Goal: Task Accomplishment & Management: Manage account settings

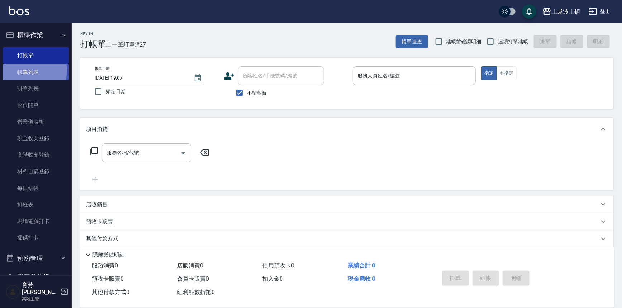
click at [33, 71] on link "帳單列表" at bounding box center [36, 72] width 66 height 16
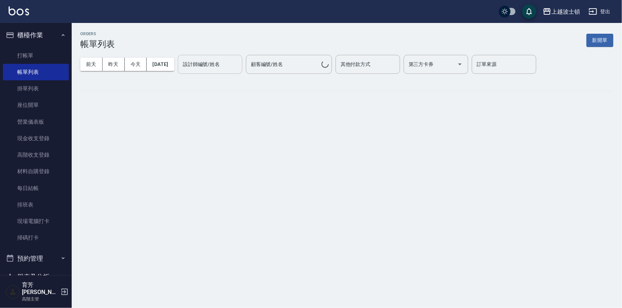
click at [205, 61] on div "設計師編號/姓名 設計師編號/姓名" at bounding box center [210, 64] width 65 height 19
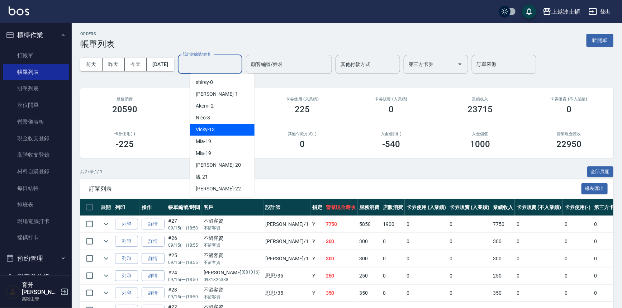
click at [214, 128] on span "Vicky -13" at bounding box center [205, 130] width 19 height 8
type input "Vicky-13"
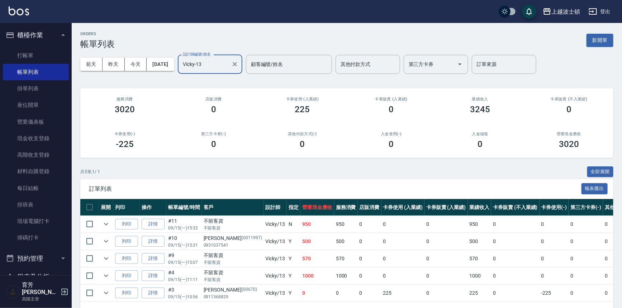
scroll to position [26, 0]
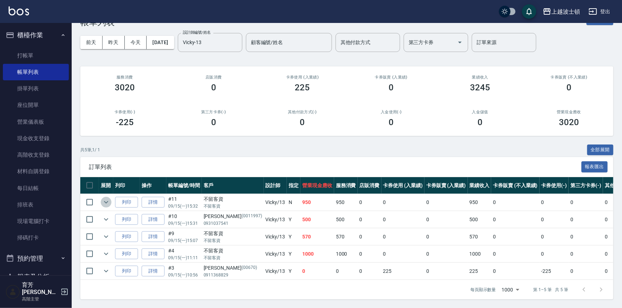
click at [107, 201] on icon "expand row" at bounding box center [106, 202] width 4 height 3
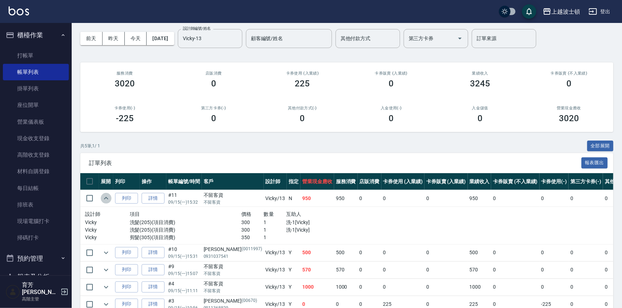
click at [107, 198] on icon "expand row" at bounding box center [106, 198] width 4 height 3
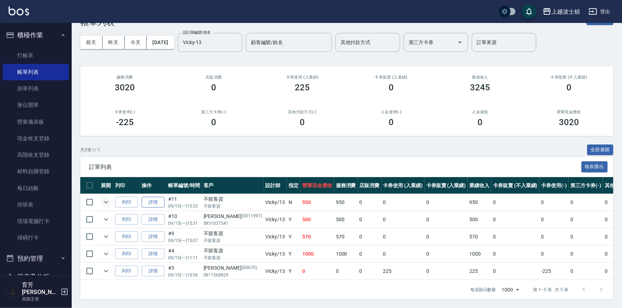
click at [157, 197] on link "詳情" at bounding box center [153, 202] width 23 height 11
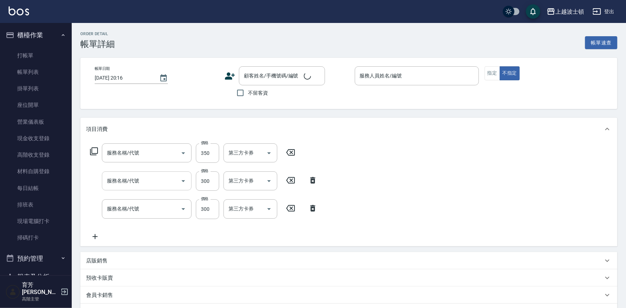
type input "剪髮(305)"
type input "洗髮(205)"
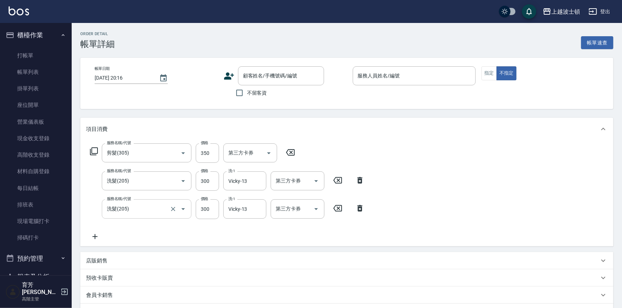
type input "2025/09/15 15:32"
checkbox input "true"
type input "Vicky-13"
click at [95, 234] on icon at bounding box center [94, 236] width 5 height 5
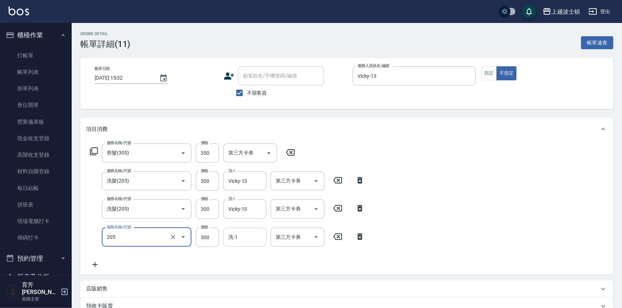
type input "洗髮(205)"
click at [237, 237] on input "洗-1" at bounding box center [245, 237] width 37 height 13
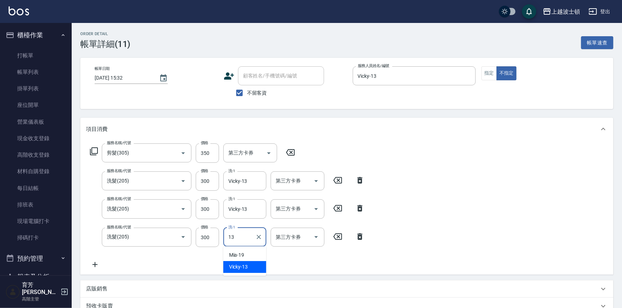
type input "Vicky-13"
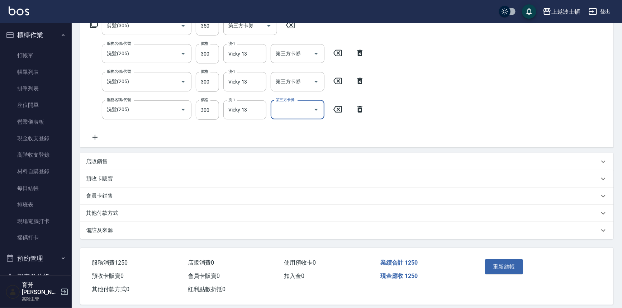
scroll to position [134, 0]
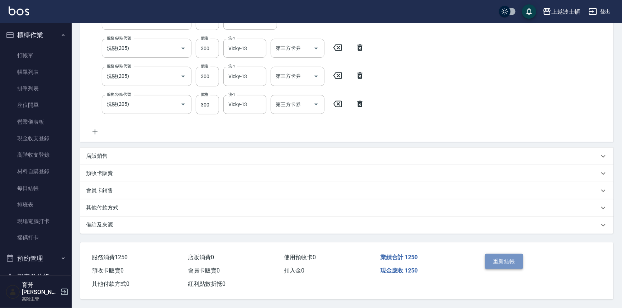
click at [513, 256] on button "重新結帳" at bounding box center [504, 261] width 38 height 15
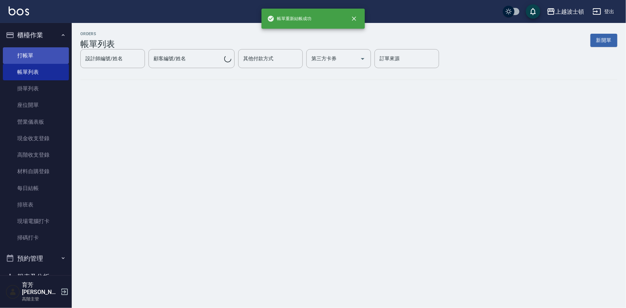
click at [27, 55] on link "打帳單" at bounding box center [36, 55] width 66 height 16
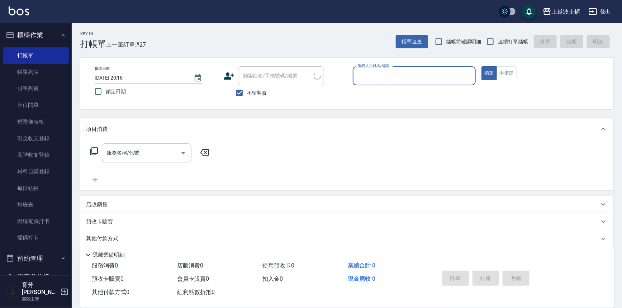
click at [247, 92] on span "不留客資" at bounding box center [257, 93] width 20 height 8
click at [247, 92] on input "不留客資" at bounding box center [239, 92] width 15 height 15
checkbox input "false"
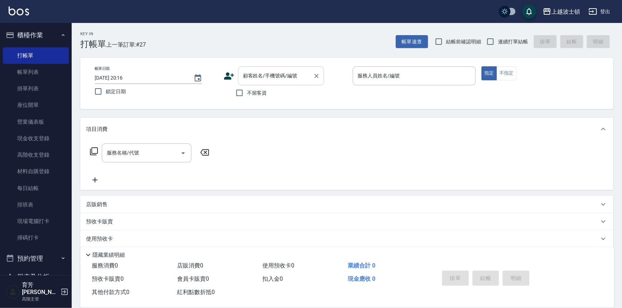
click at [253, 75] on input "顧客姓名/手機號碼/編號" at bounding box center [275, 76] width 69 height 13
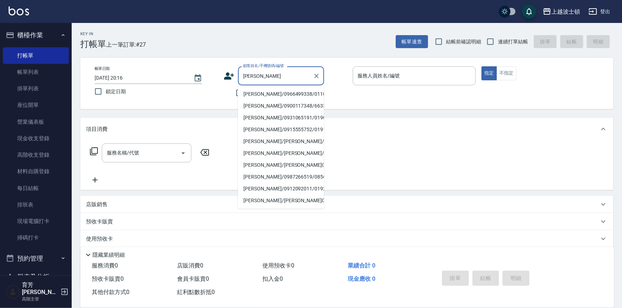
click at [259, 94] on li "陳慧娟/0966499338/0110319" at bounding box center [281, 94] width 86 height 12
type input "陳慧娟/0966499338/0110319"
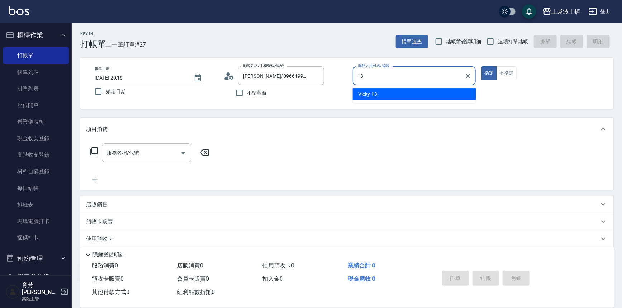
type input "Vicky-13"
type button "true"
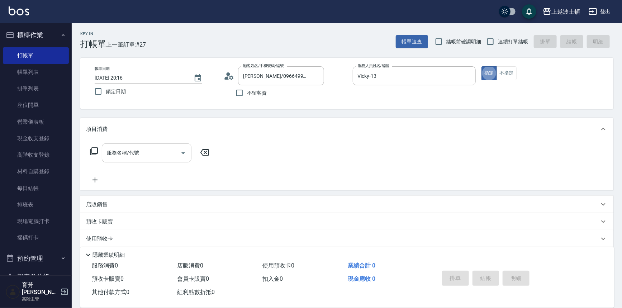
click at [168, 156] on input "服務名稱/代號" at bounding box center [141, 153] width 72 height 13
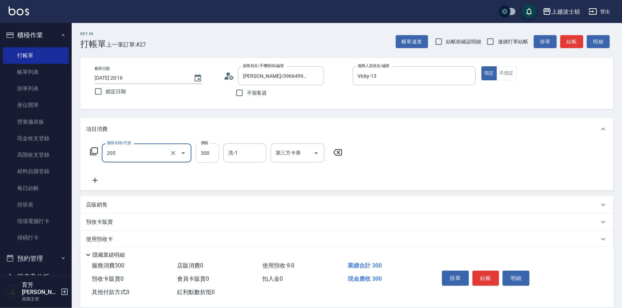
type input "洗髮(205)"
click at [212, 150] on input "300" at bounding box center [207, 152] width 23 height 19
type input "270"
click at [245, 150] on input "洗-1" at bounding box center [245, 153] width 37 height 13
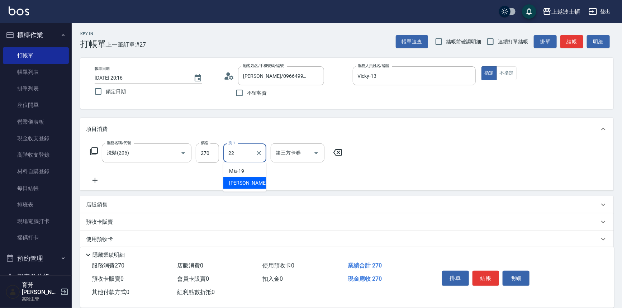
type input "雅如-22"
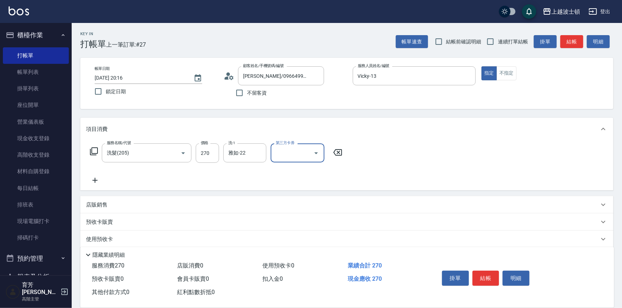
scroll to position [42, 0]
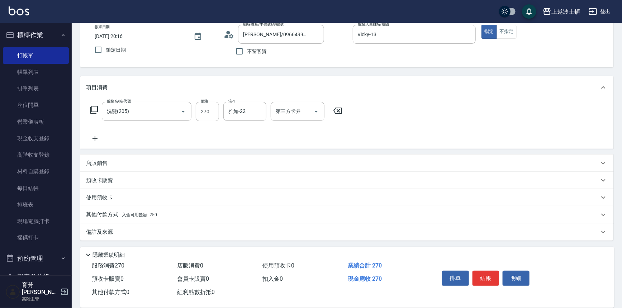
click at [108, 214] on p "其他付款方式 入金可用餘額: 250" at bounding box center [121, 215] width 71 height 8
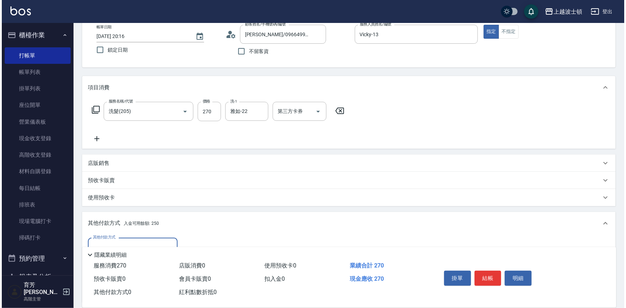
scroll to position [122, 0]
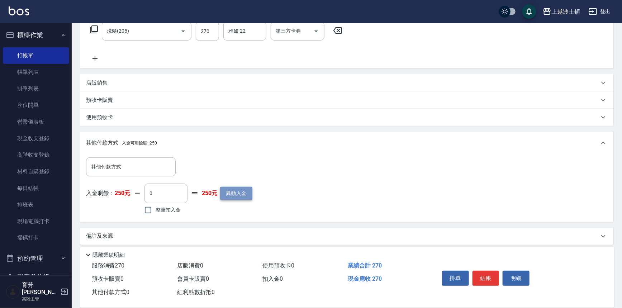
click at [222, 189] on button "異動入金" at bounding box center [236, 193] width 32 height 13
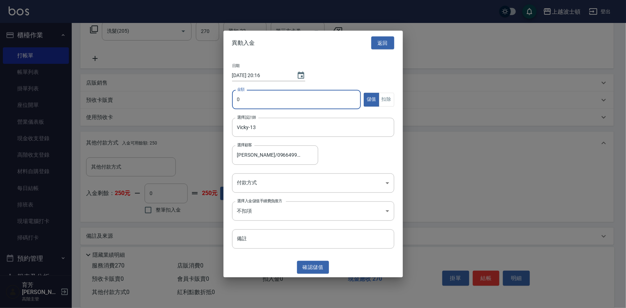
click at [249, 100] on input "0" at bounding box center [296, 99] width 129 height 19
type input "1000"
click at [247, 184] on body "上越波士頓 登出 櫃檯作業 打帳單 帳單列表 掛單列表 座位開單 營業儀表板 現金收支登錄 高階收支登錄 材料自購登錄 每日結帳 排班表 現場電腦打卡 掃碼打…" at bounding box center [313, 95] width 626 height 434
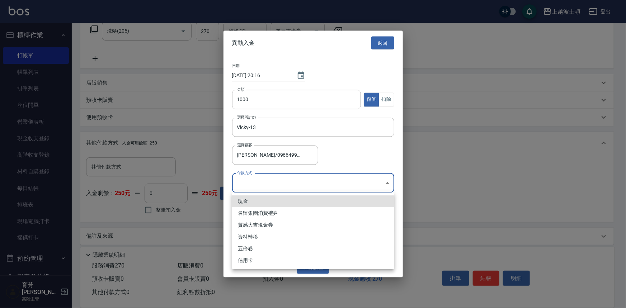
click at [247, 203] on li "現金" at bounding box center [313, 201] width 162 height 12
type input "現金"
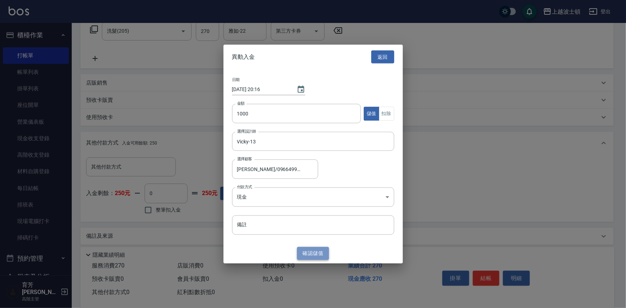
click at [308, 257] on button "確認 儲值" at bounding box center [313, 253] width 32 height 13
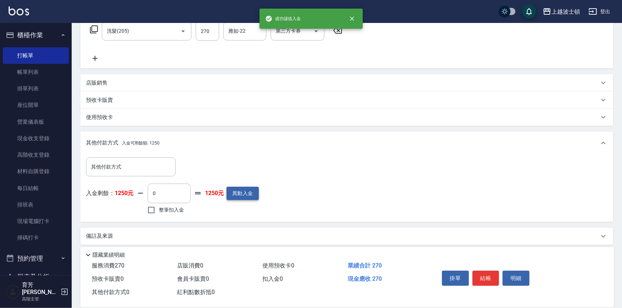
drag, startPoint x: 175, startPoint y: 210, endPoint x: 229, endPoint y: 199, distance: 54.8
click at [175, 209] on span "整筆扣入金" at bounding box center [171, 210] width 25 height 8
click at [159, 209] on input "整筆扣入金" at bounding box center [151, 210] width 15 height 15
checkbox input "true"
type input "270"
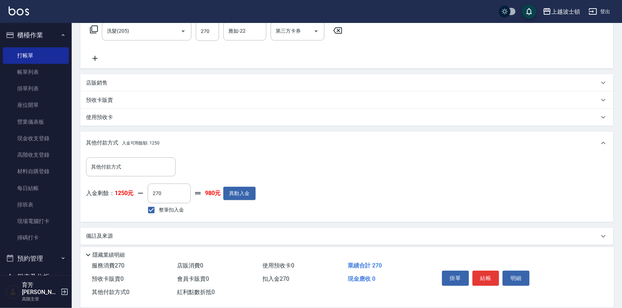
click at [489, 276] on button "結帳" at bounding box center [485, 278] width 27 height 15
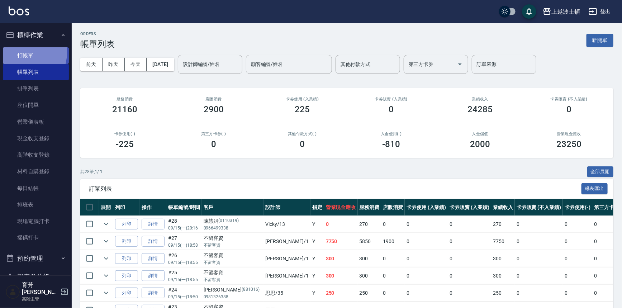
click at [23, 52] on link "打帳單" at bounding box center [36, 55] width 66 height 16
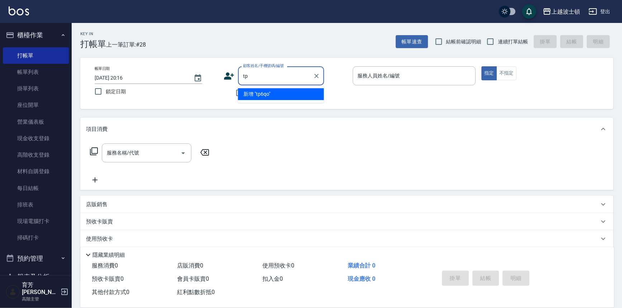
type input "t"
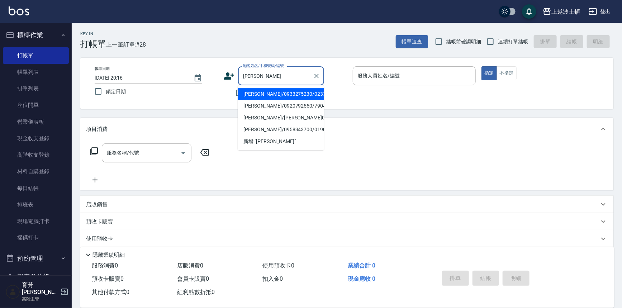
click at [261, 91] on li "陳佩玟/0933275230/023369" at bounding box center [281, 94] width 86 height 12
type input "陳佩玟/0933275230/023369"
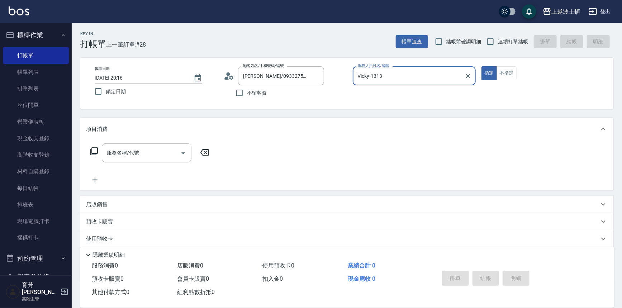
click at [481, 66] on button "指定" at bounding box center [488, 73] width 15 height 14
type input "Vicky-13"
type button "true"
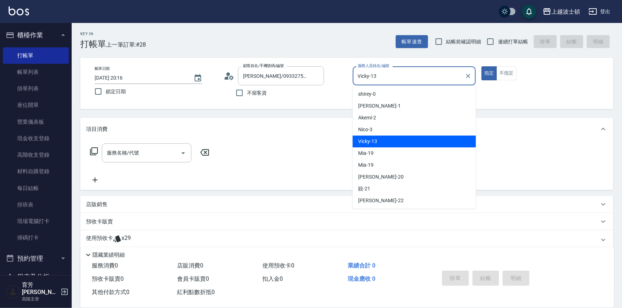
click at [400, 78] on input "Vicky-13" at bounding box center [409, 76] width 106 height 13
click at [367, 141] on span "Vicky -13" at bounding box center [367, 142] width 19 height 8
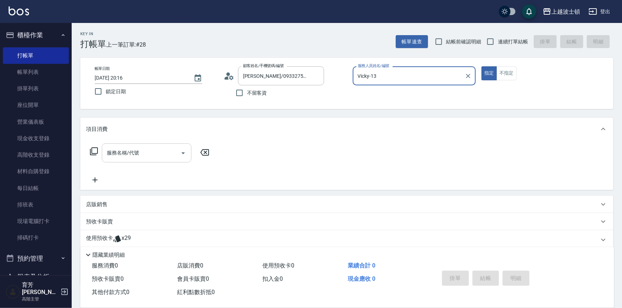
click at [176, 146] on div "服務名稱/代號" at bounding box center [147, 152] width 90 height 19
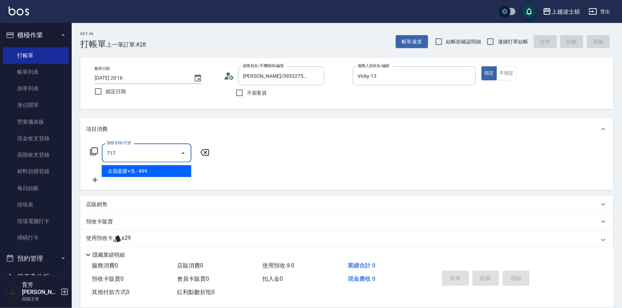
type input "3"
click at [176, 165] on span "去脂凝膠+洗 - 899" at bounding box center [147, 171] width 90 height 12
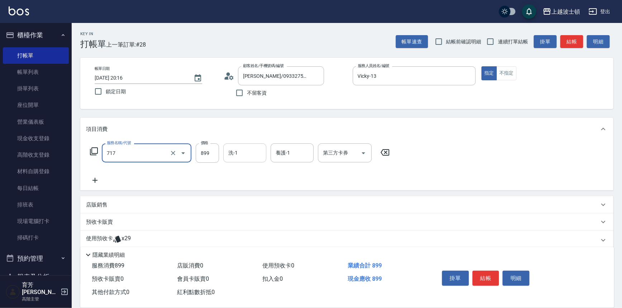
type input "去脂凝膠+洗(717)"
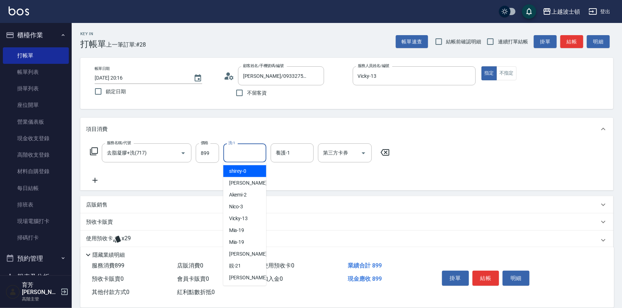
click at [240, 149] on input "洗-1" at bounding box center [245, 153] width 37 height 13
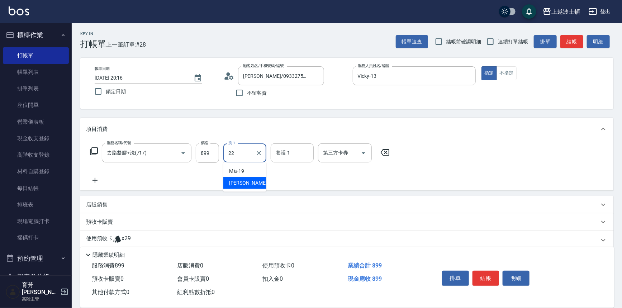
type input "雅如-22"
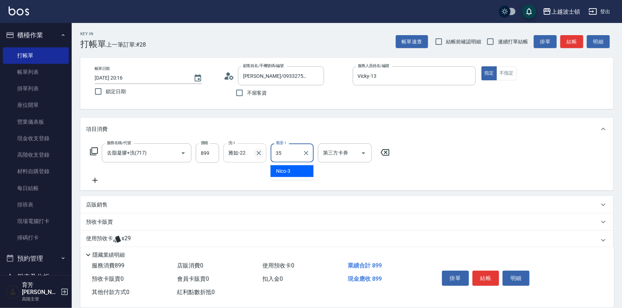
type input "思思-35"
click at [485, 272] on button "結帳" at bounding box center [485, 278] width 27 height 15
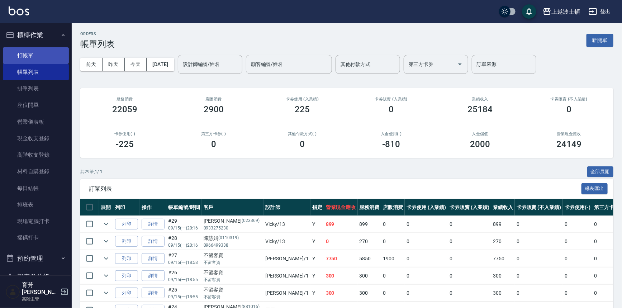
click at [29, 57] on link "打帳單" at bounding box center [36, 55] width 66 height 16
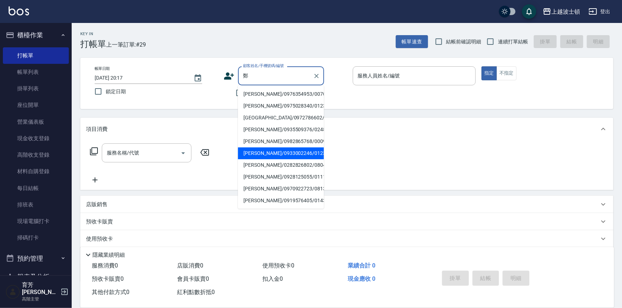
click at [262, 155] on li "鄭詠紜/0933002246/012377" at bounding box center [281, 153] width 86 height 12
type input "鄭詠紜/0933002246/012377"
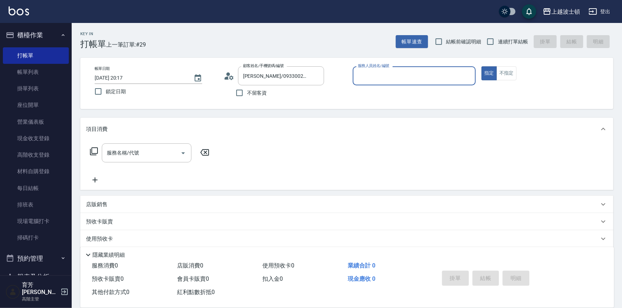
type input "Vicky-13"
click at [141, 158] on input "服務名稱/代號" at bounding box center [141, 153] width 72 height 13
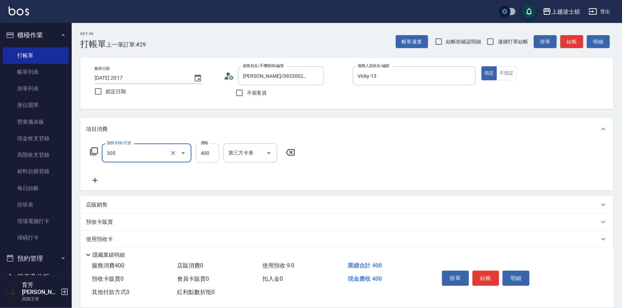
type input "剪髮(305)"
click at [212, 156] on input "400" at bounding box center [207, 152] width 23 height 19
type input "350"
click at [487, 273] on button "結帳" at bounding box center [485, 278] width 27 height 15
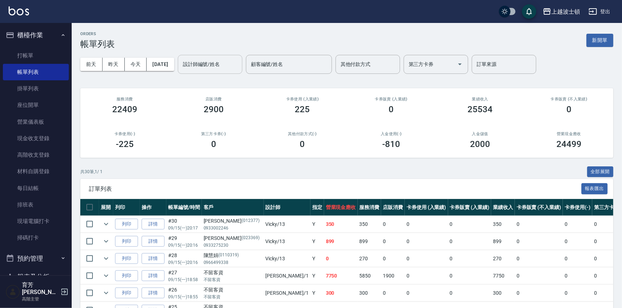
click at [231, 68] on input "設計師編號/姓名" at bounding box center [210, 64] width 58 height 13
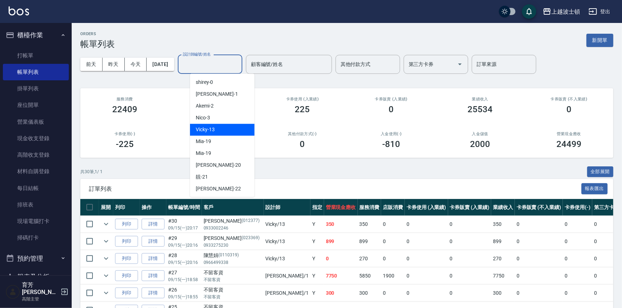
click at [220, 128] on div "Vicky -13" at bounding box center [222, 130] width 65 height 12
type input "Vicky-13"
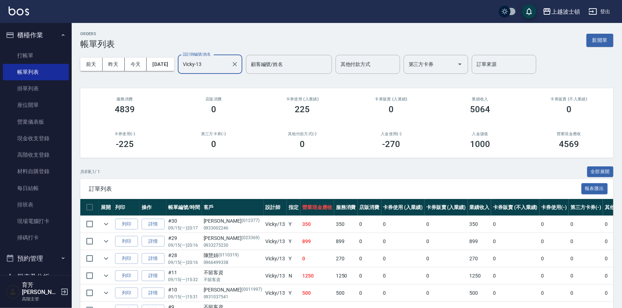
scroll to position [77, 0]
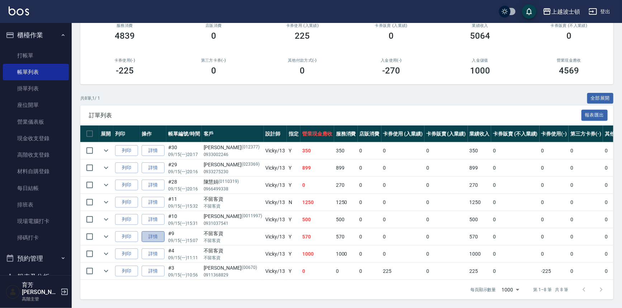
click at [157, 231] on link "詳情" at bounding box center [153, 236] width 23 height 11
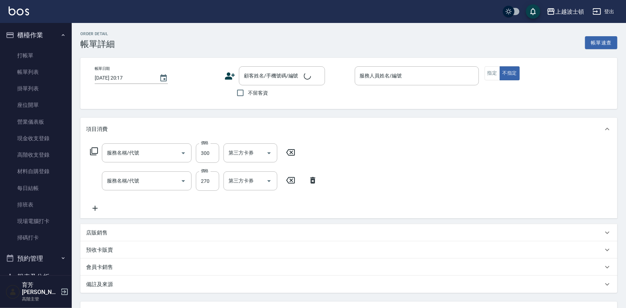
type input "2025/09/15 15:07"
checkbox input "true"
type input "Vicky-13"
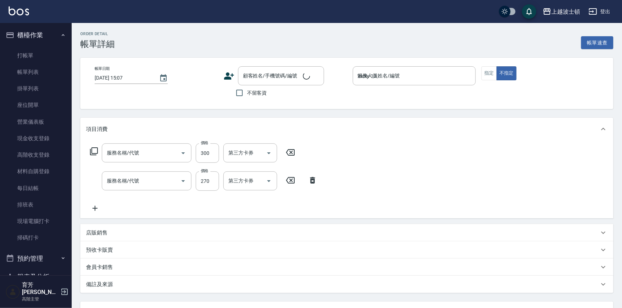
type input "洗髮(205)"
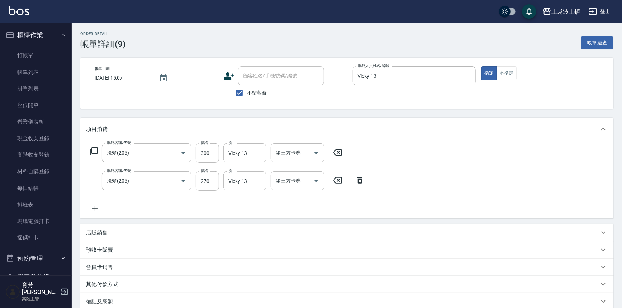
click at [94, 208] on icon at bounding box center [94, 208] width 5 height 5
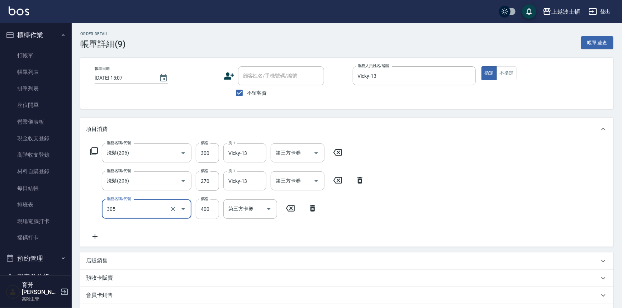
type input "剪髮(305)"
click at [211, 212] on input "400" at bounding box center [207, 208] width 23 height 19
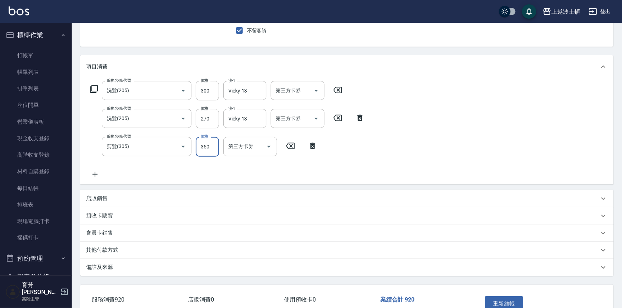
scroll to position [70, 0]
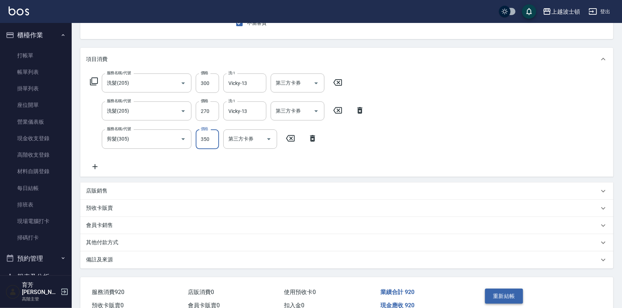
type input "350"
click at [515, 291] on button "重新結帳" at bounding box center [504, 296] width 38 height 15
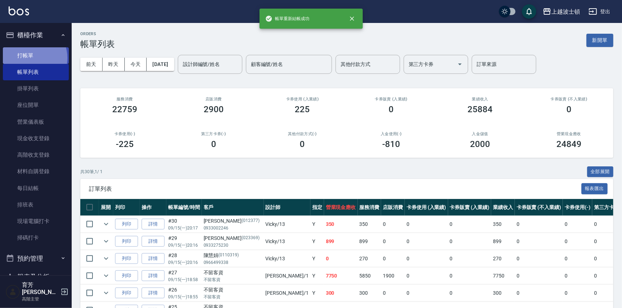
click at [29, 58] on link "打帳單" at bounding box center [36, 55] width 66 height 16
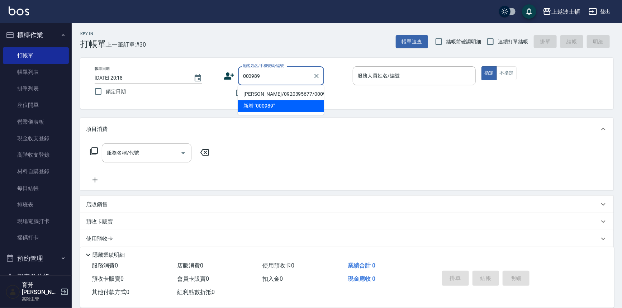
click at [261, 94] on li "陳惠蘭/0920395677/000989" at bounding box center [281, 94] width 86 height 12
type input "陳惠蘭/0920395677/000989"
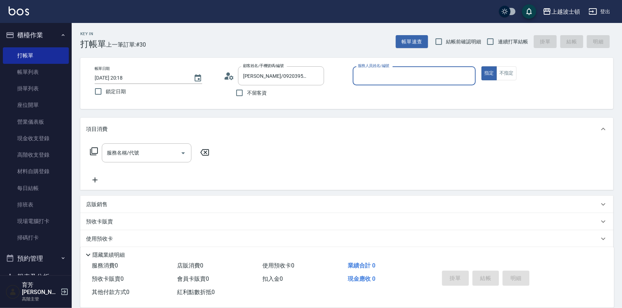
type input "Vicky-13"
click at [152, 157] on input "服務名稱/代號" at bounding box center [141, 153] width 72 height 13
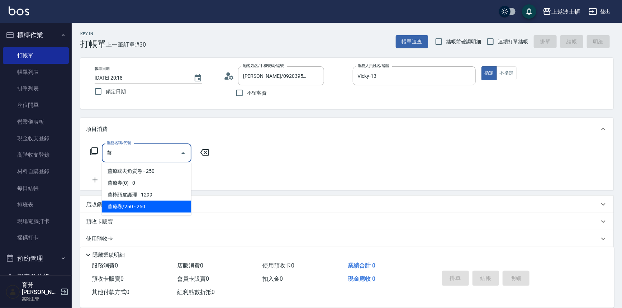
click at [130, 201] on span "薑療卷/250 - 250" at bounding box center [147, 207] width 90 height 12
type input "薑療卷/250(739)"
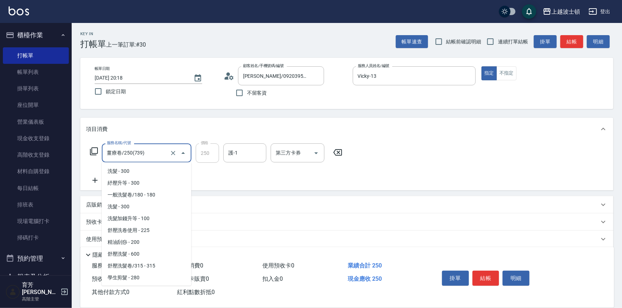
scroll to position [731, 0]
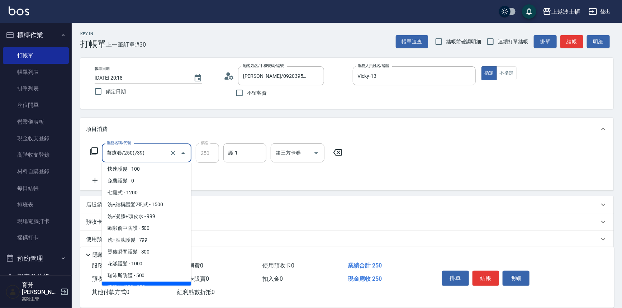
drag, startPoint x: 148, startPoint y: 152, endPoint x: 114, endPoint y: 157, distance: 34.1
click at [114, 157] on input "薑療卷/250(739)" at bounding box center [136, 153] width 63 height 13
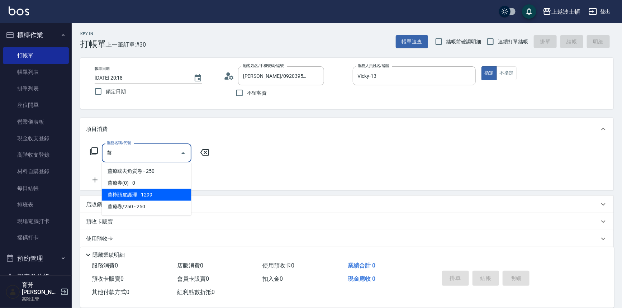
click at [154, 193] on span "薑檸頭皮護理 - 1299" at bounding box center [147, 195] width 90 height 12
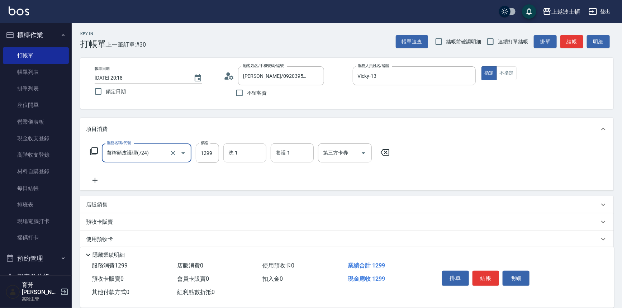
type input "薑檸頭皮護理(724)"
click at [247, 149] on input "洗-1" at bounding box center [245, 153] width 37 height 13
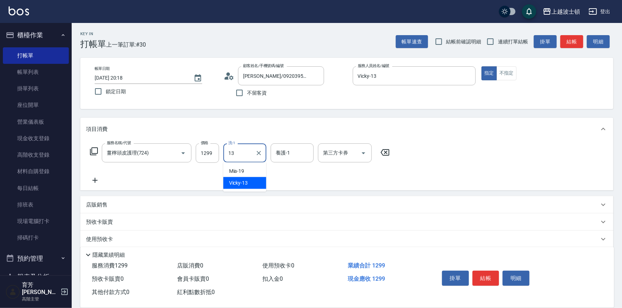
type input "Vicky-13"
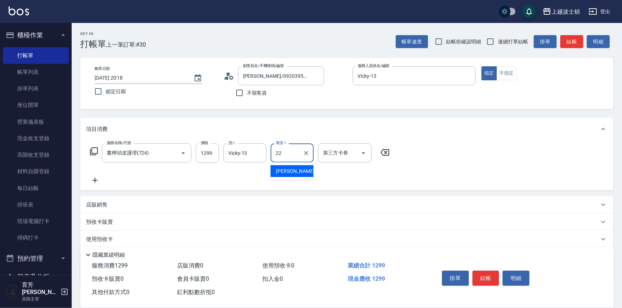
type input "雅如-22"
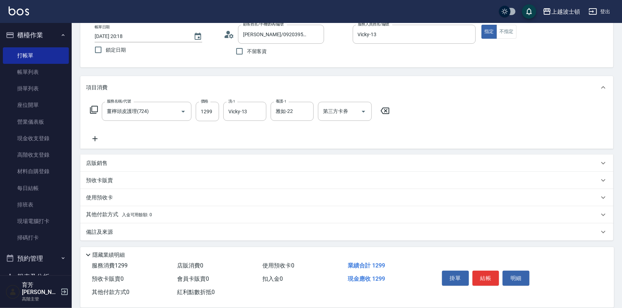
click at [103, 165] on p "店販銷售" at bounding box center [97, 164] width 22 height 8
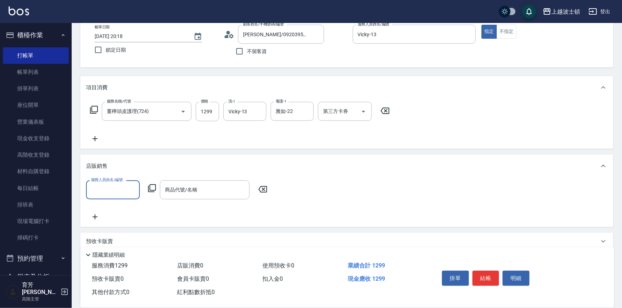
scroll to position [0, 0]
click at [224, 185] on input "商品代號/名稱" at bounding box center [204, 190] width 83 height 13
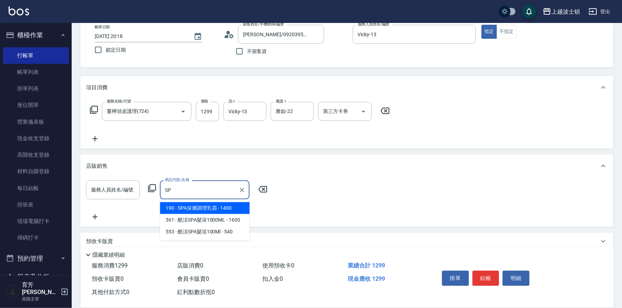
click at [223, 206] on span "190 - SPA深層調理乳霜 - 1400" at bounding box center [205, 208] width 90 height 12
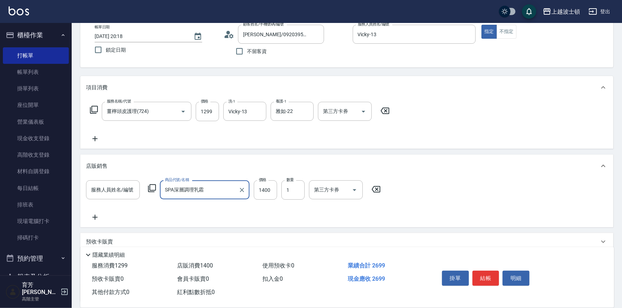
type input "SPA深層調理乳霜"
click at [96, 219] on icon at bounding box center [95, 217] width 18 height 9
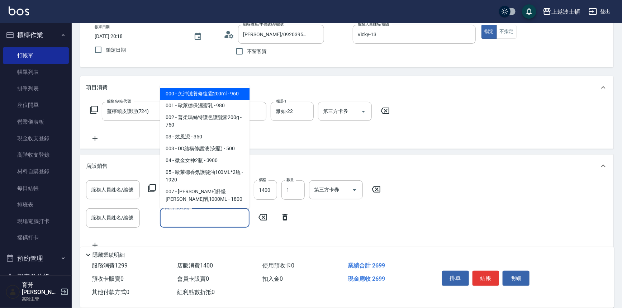
click at [187, 220] on input "商品代號/名稱" at bounding box center [204, 218] width 83 height 13
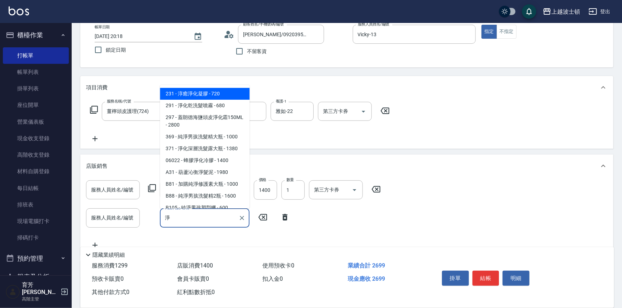
click at [195, 108] on span "291 - 淨化乾洗髮噴霧 - 680" at bounding box center [205, 106] width 90 height 12
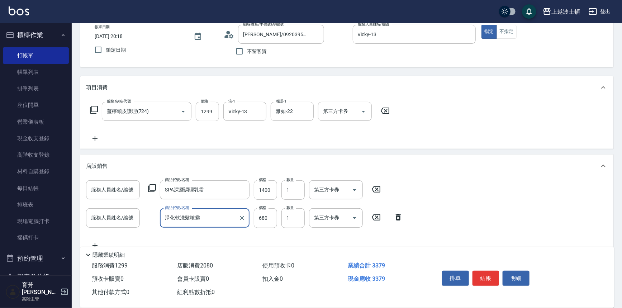
type input "淨化乾洗髮噴霧"
click at [95, 243] on icon at bounding box center [94, 245] width 5 height 5
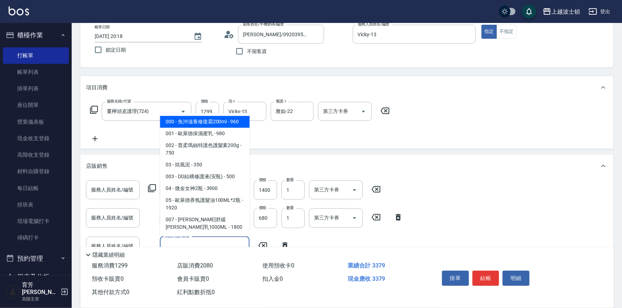
click at [200, 242] on input "商品代號/名稱" at bounding box center [204, 246] width 83 height 13
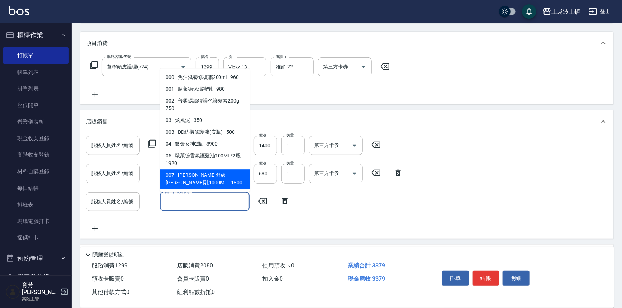
scroll to position [88, 0]
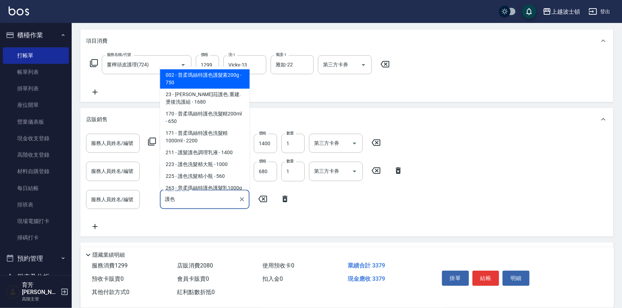
click at [231, 174] on span "225 - 護色洗髮精小瓶 - 560" at bounding box center [205, 177] width 90 height 12
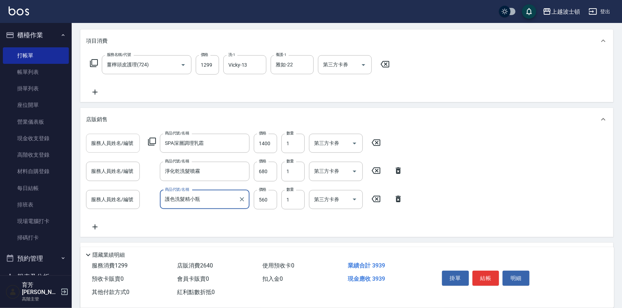
type input "護色洗髮精小瓶"
click at [110, 143] on input "服務人員姓名/編號" at bounding box center [112, 143] width 47 height 13
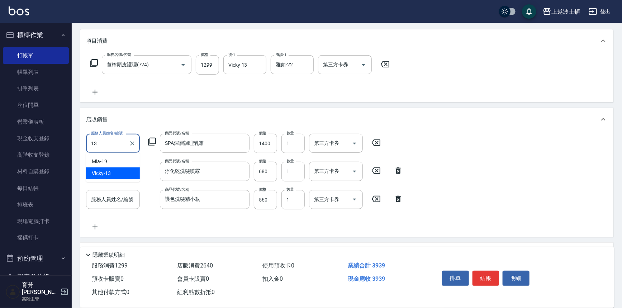
type input "Vicky-13"
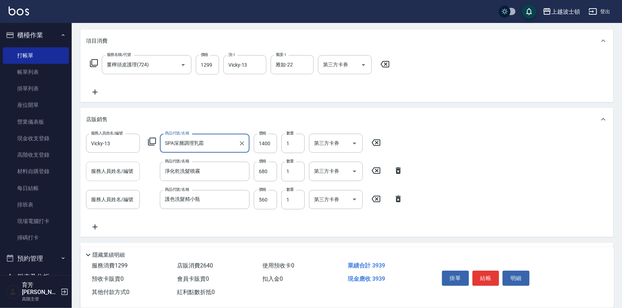
click at [105, 174] on input "服務人員姓名/編號" at bounding box center [112, 171] width 47 height 13
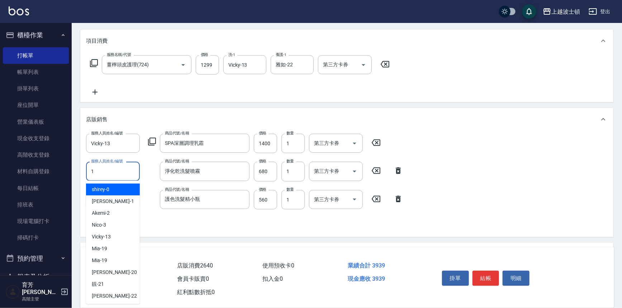
type input "13"
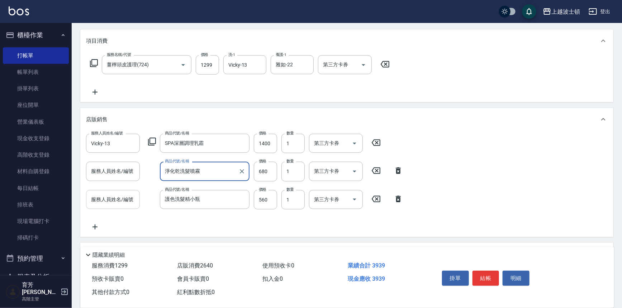
click at [104, 201] on input "服務人員姓名/編號" at bounding box center [112, 199] width 47 height 13
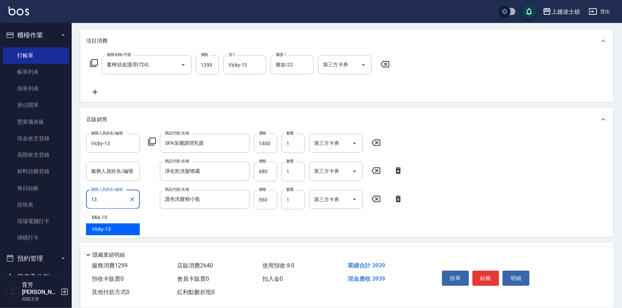
type input "Vicky-13"
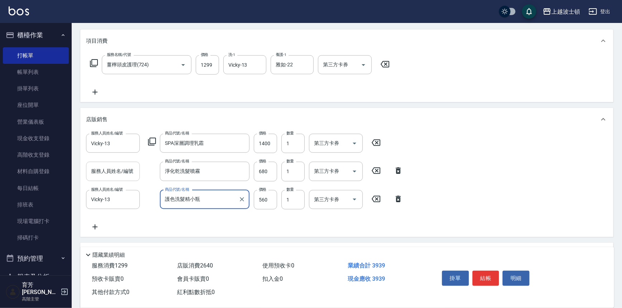
click at [107, 166] on div "服務人員姓名/編號 服務人員姓名/編號" at bounding box center [113, 171] width 54 height 19
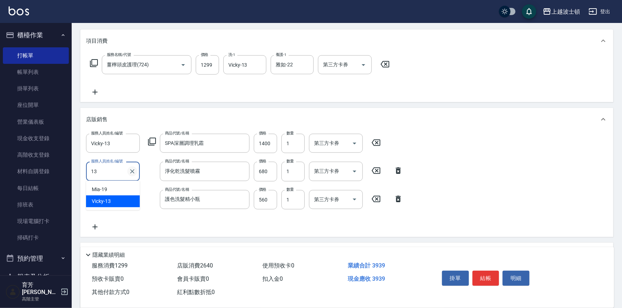
type input "Vicky-13"
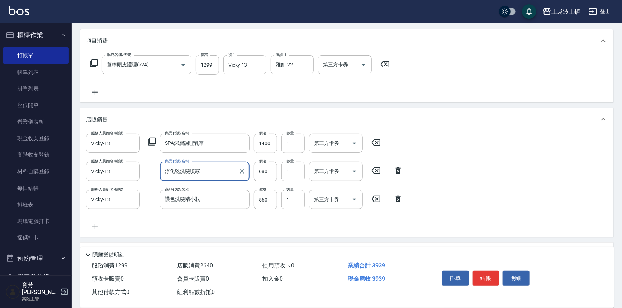
click at [474, 154] on div "服務人員姓名/編號 Vicky-13 服務人員姓名/編號 商品代號/名稱 SPA深層調理乳霜 商品代號/名稱 價格 1400 價格 數量 1 數量 第三方卡券…" at bounding box center [347, 182] width 522 height 97
click at [486, 275] on button "結帳" at bounding box center [485, 278] width 27 height 15
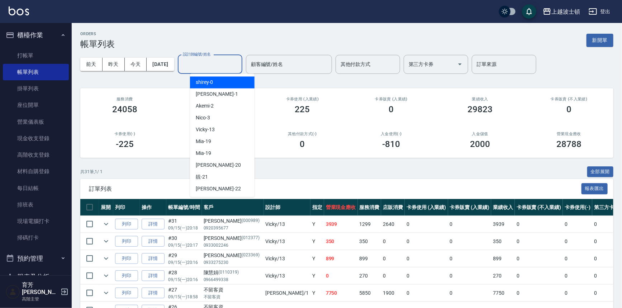
click at [217, 64] on input "設計師編號/姓名" at bounding box center [210, 64] width 58 height 13
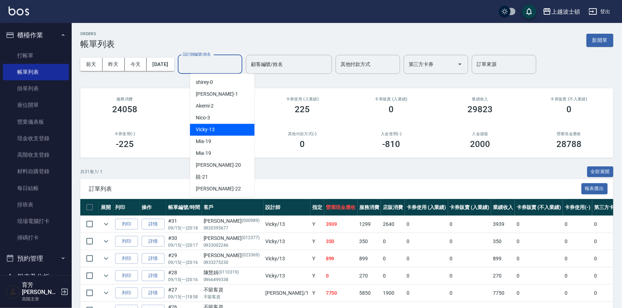
click at [220, 130] on div "Vicky -13" at bounding box center [222, 130] width 65 height 12
type input "Vicky-13"
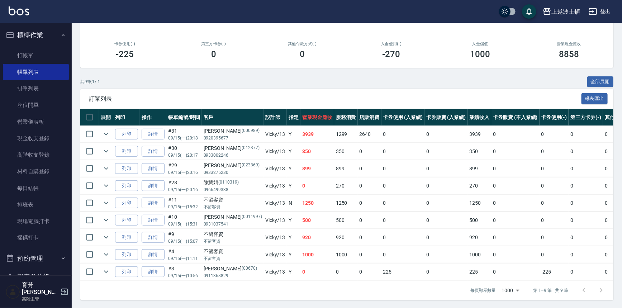
scroll to position [95, 0]
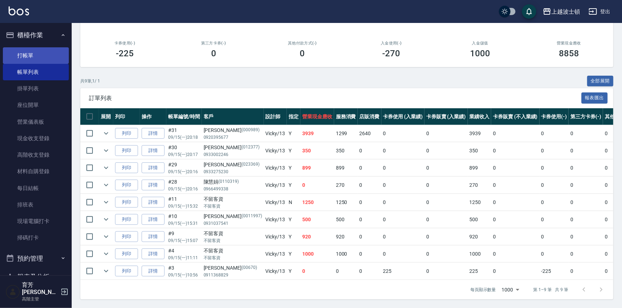
click at [30, 57] on link "打帳單" at bounding box center [36, 55] width 66 height 16
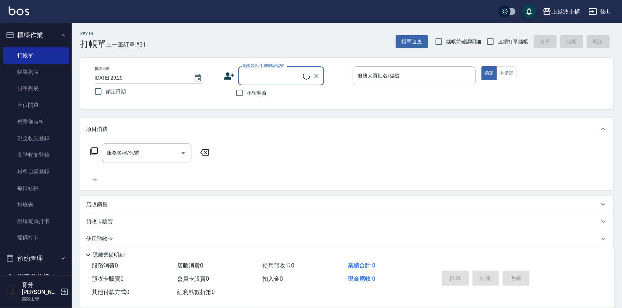
click at [30, 35] on button "櫃檯作業" at bounding box center [36, 35] width 66 height 19
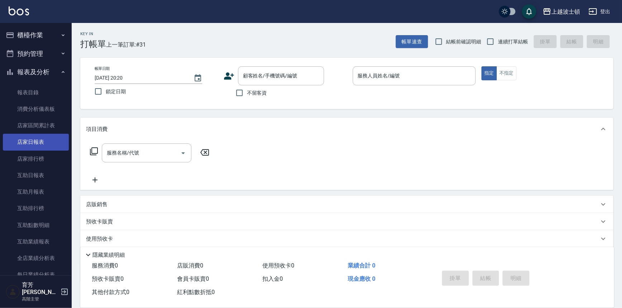
click at [36, 139] on link "店家日報表" at bounding box center [36, 142] width 66 height 16
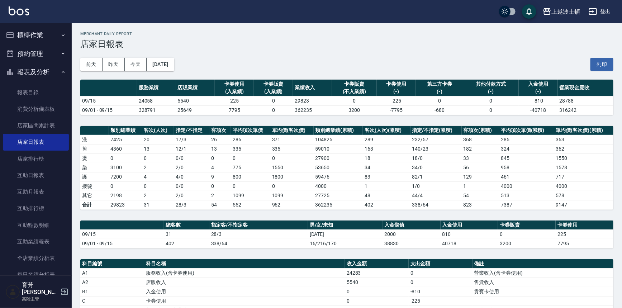
scroll to position [146, 0]
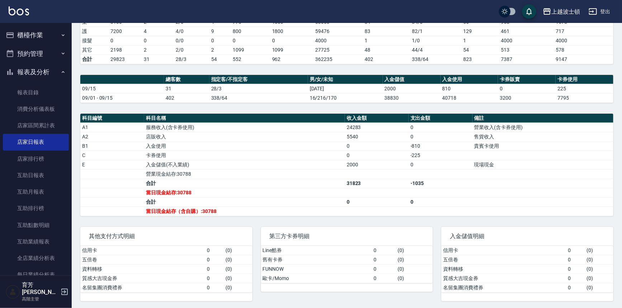
drag, startPoint x: 33, startPoint y: 36, endPoint x: 33, endPoint y: 40, distance: 3.9
click at [33, 37] on button "櫃檯作業" at bounding box center [36, 35] width 66 height 19
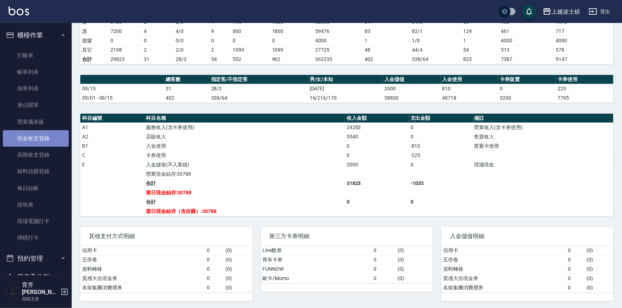
click at [35, 135] on link "現金收支登錄" at bounding box center [36, 138] width 66 height 16
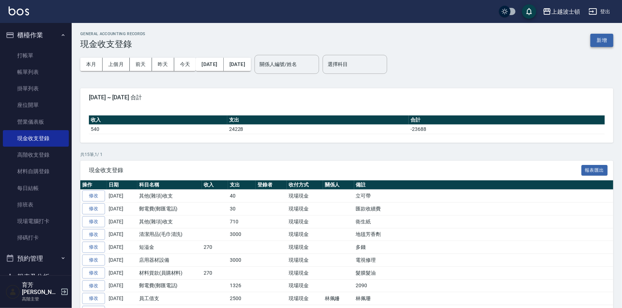
click at [603, 42] on button "新增" at bounding box center [601, 40] width 23 height 13
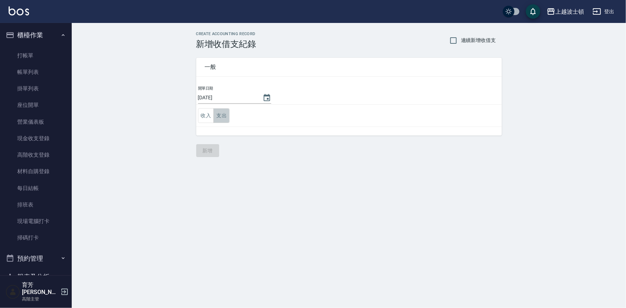
click at [217, 114] on button "支出" at bounding box center [221, 115] width 16 height 15
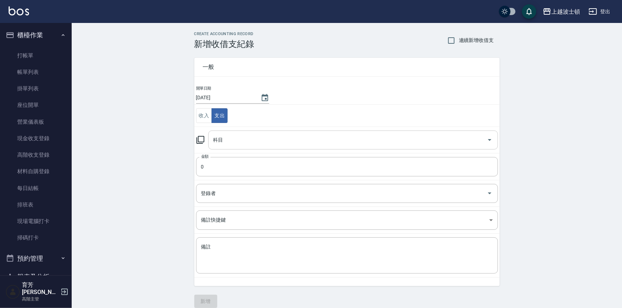
click at [221, 140] on input "科目" at bounding box center [348, 140] width 272 height 13
drag, startPoint x: 498, startPoint y: 175, endPoint x: 497, endPoint y: 187, distance: 12.3
click at [498, 190] on tbody "開單日期 2025/09/15 收入 支出 科目 科目 金額 0 金額 登錄者 登錄者 備註快捷鍵 ​ 備註快捷鍵 備註 x 備註" at bounding box center [346, 181] width 305 height 192
click at [491, 140] on icon "Open" at bounding box center [489, 140] width 9 height 9
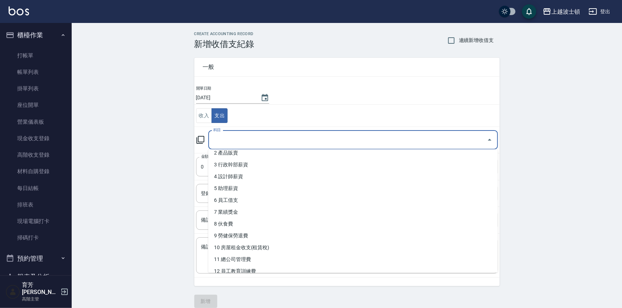
scroll to position [64, 0]
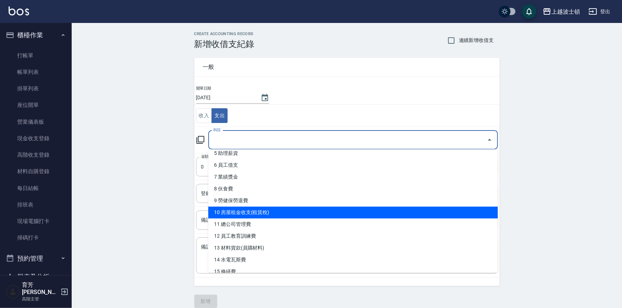
click at [233, 213] on li "10 房屋租金收支(租賃稅)" at bounding box center [353, 212] width 290 height 12
type input "10 房屋租金收支(租賃稅)"
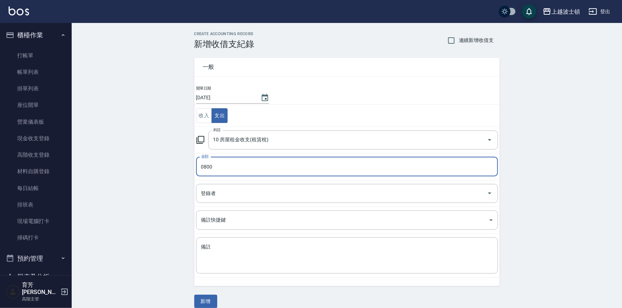
drag, startPoint x: 219, startPoint y: 168, endPoint x: 179, endPoint y: 170, distance: 40.2
click at [179, 170] on div "CREATE ACCOUNTING RECORD 新增收借支紀錄 連續新增收借支 一般 開單日期 2025/09/15 收入 支出 科目 10 房屋租金收支(…" at bounding box center [347, 170] width 550 height 294
type input "8000"
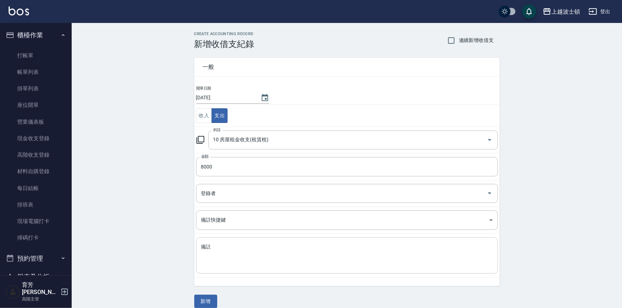
click at [232, 271] on div "x 備註" at bounding box center [347, 255] width 302 height 36
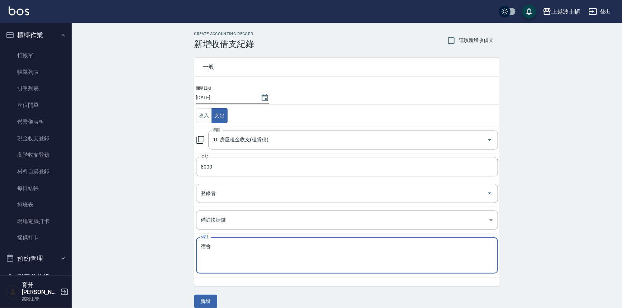
click at [222, 246] on textarea "宿舍" at bounding box center [347, 255] width 292 height 24
type textarea "宿舍"
click at [208, 297] on button "新增" at bounding box center [205, 301] width 23 height 13
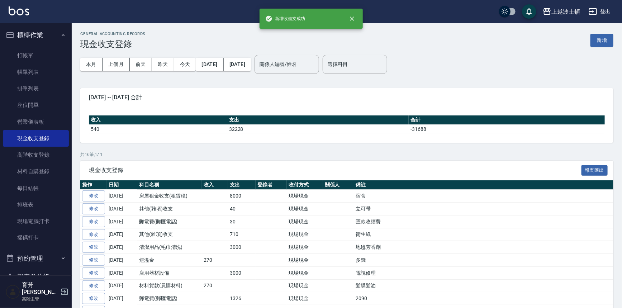
click at [43, 34] on button "櫃檯作業" at bounding box center [36, 35] width 66 height 19
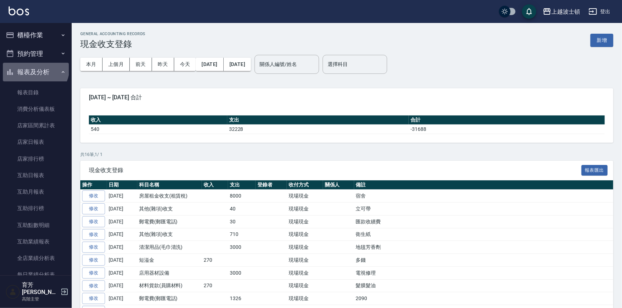
click at [35, 68] on button "報表及分析" at bounding box center [36, 72] width 66 height 19
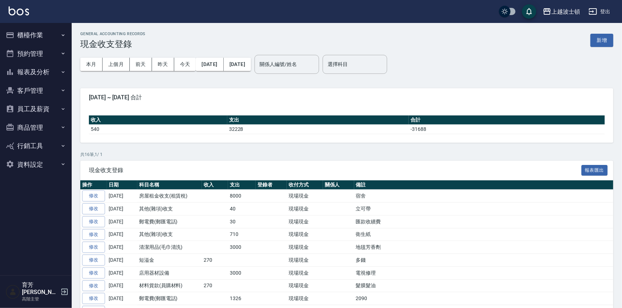
drag, startPoint x: 43, startPoint y: 65, endPoint x: 54, endPoint y: 73, distance: 14.4
click at [43, 65] on button "報表及分析" at bounding box center [36, 72] width 66 height 19
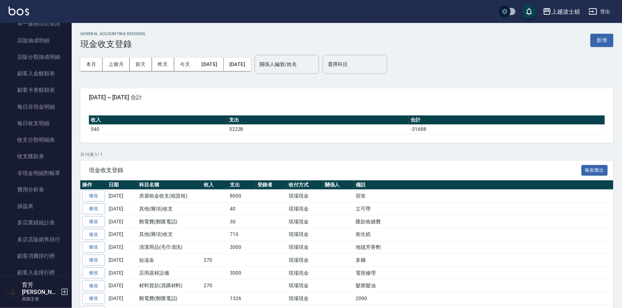
scroll to position [524, 0]
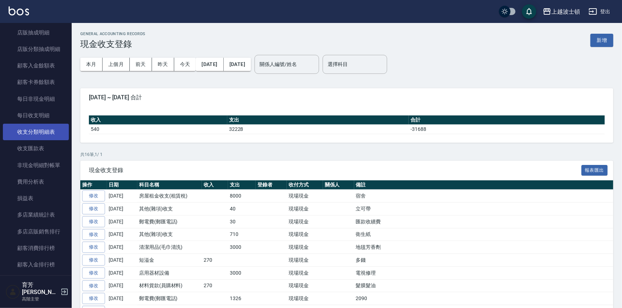
click at [44, 127] on link "收支分類明細表" at bounding box center [36, 132] width 66 height 16
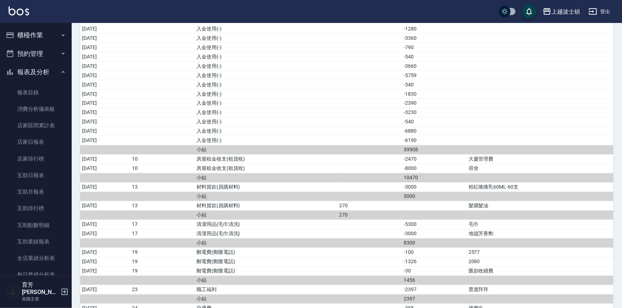
click at [54, 73] on button "報表及分析" at bounding box center [36, 72] width 66 height 19
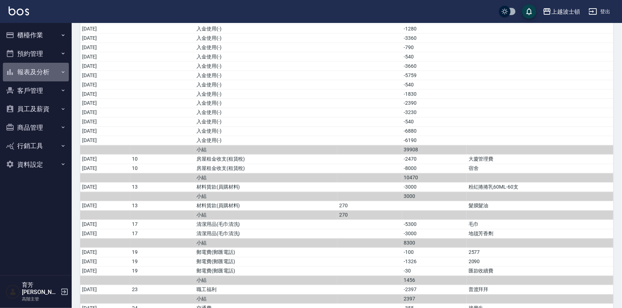
click at [36, 72] on button "報表及分析" at bounding box center [36, 72] width 66 height 19
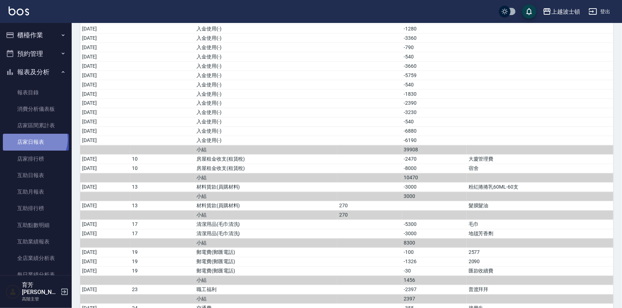
click at [34, 139] on link "店家日報表" at bounding box center [36, 142] width 66 height 16
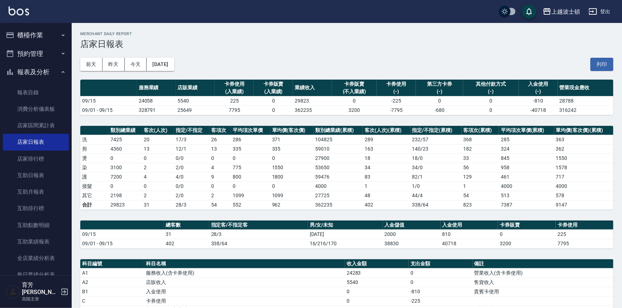
scroll to position [155, 0]
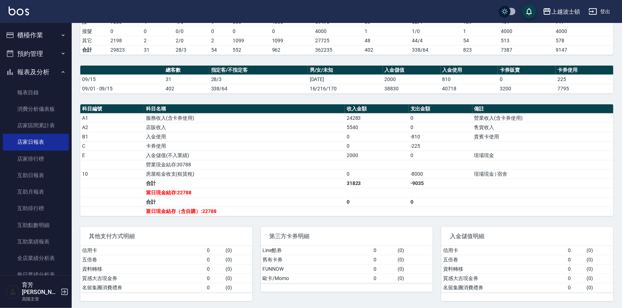
click at [21, 70] on button "報表及分析" at bounding box center [36, 72] width 66 height 19
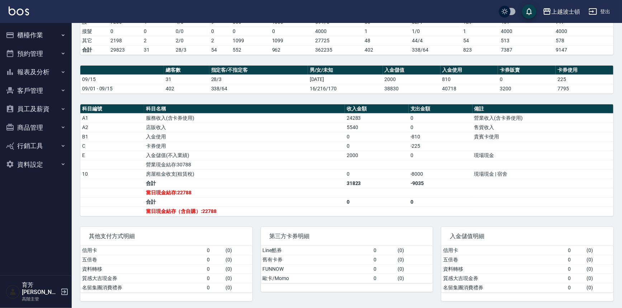
click at [37, 34] on button "櫃檯作業" at bounding box center [36, 35] width 66 height 19
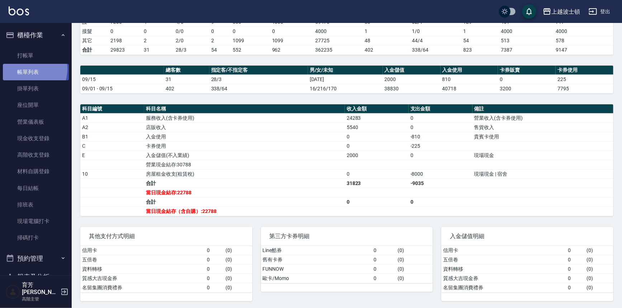
click at [26, 69] on link "帳單列表" at bounding box center [36, 72] width 66 height 16
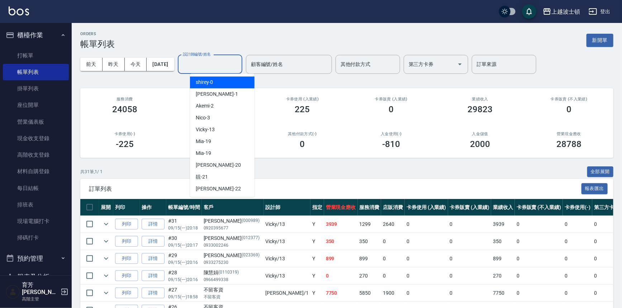
drag, startPoint x: 219, startPoint y: 61, endPoint x: 224, endPoint y: 104, distance: 42.6
click at [218, 61] on input "設計師編號/姓名" at bounding box center [210, 64] width 58 height 13
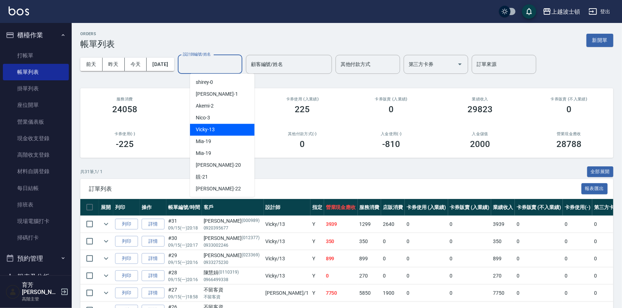
click at [221, 128] on div "Vicky -13" at bounding box center [222, 130] width 65 height 12
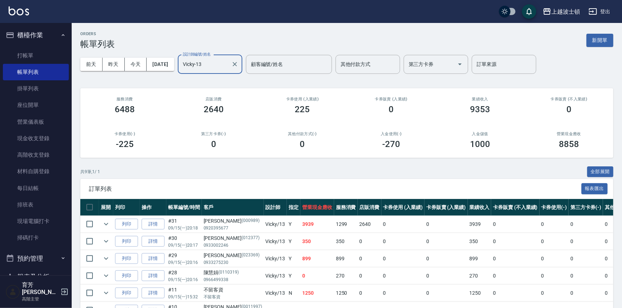
scroll to position [95, 0]
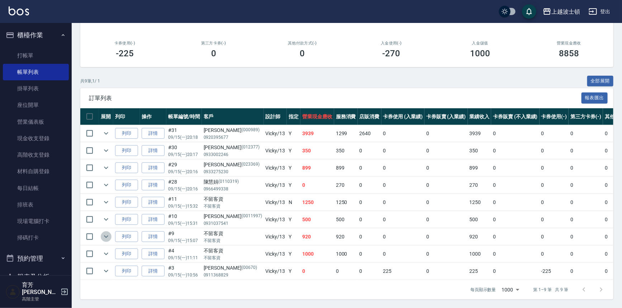
click at [108, 232] on icon "expand row" at bounding box center [106, 236] width 9 height 9
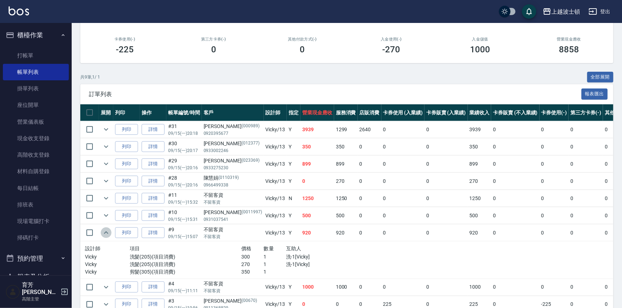
click at [105, 229] on icon "expand row" at bounding box center [106, 232] width 9 height 9
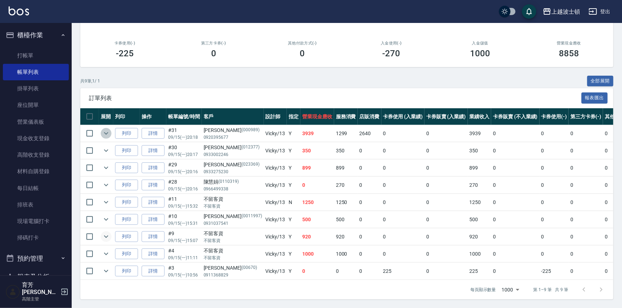
click at [106, 129] on icon "expand row" at bounding box center [106, 133] width 9 height 9
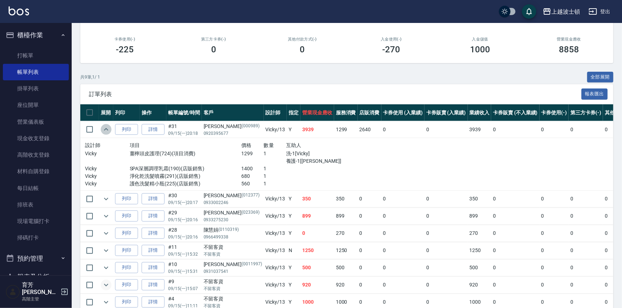
click at [106, 127] on icon "expand row" at bounding box center [106, 129] width 9 height 9
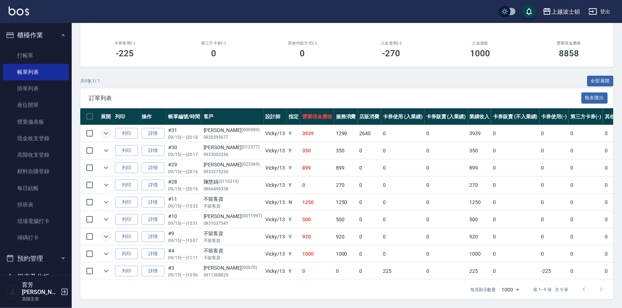
click at [102, 263] on td at bounding box center [106, 271] width 14 height 17
click at [103, 267] on icon "expand row" at bounding box center [106, 271] width 9 height 9
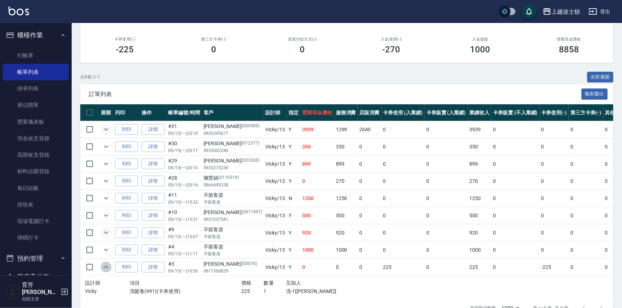
click at [103, 264] on icon "expand row" at bounding box center [106, 267] width 9 height 9
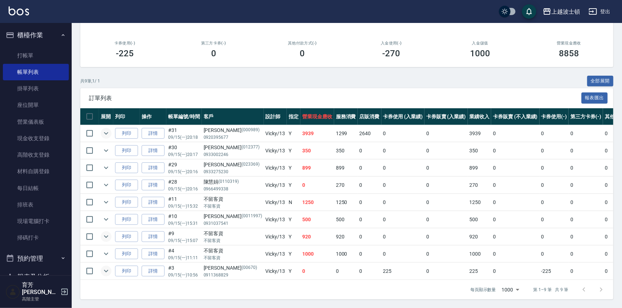
scroll to position [0, 0]
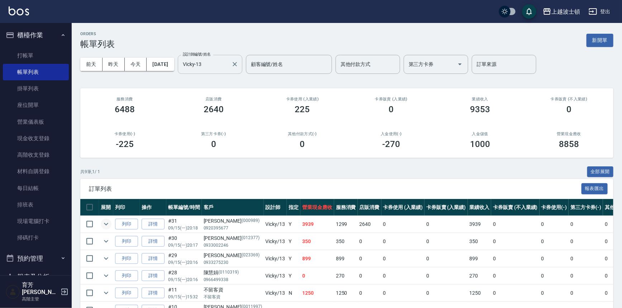
click at [228, 69] on input "Vicky-13" at bounding box center [204, 64] width 47 height 13
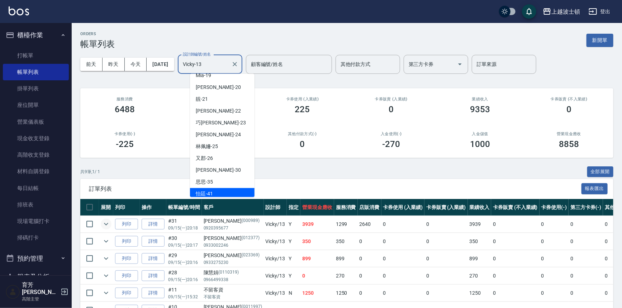
scroll to position [95, 0]
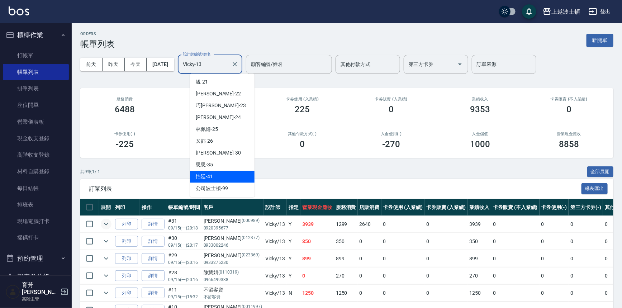
click at [214, 179] on div "怡廷 -41" at bounding box center [222, 177] width 65 height 12
type input "怡廷-41"
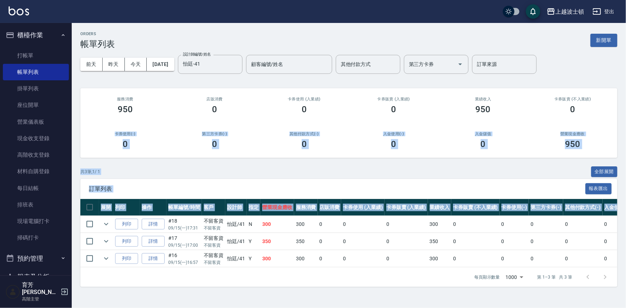
drag, startPoint x: 625, startPoint y: 140, endPoint x: 570, endPoint y: 219, distance: 96.3
click at [603, 218] on div "ORDERS 帳單列表 新開單 前天 昨天 今天 2025/09/15 設計師編號/姓名 怡廷-41 設計師編號/姓名 顧客編號/姓名 顧客編號/姓名 其他付…" at bounding box center [349, 159] width 554 height 272
click at [261, 187] on span "訂單列表" at bounding box center [337, 188] width 496 height 7
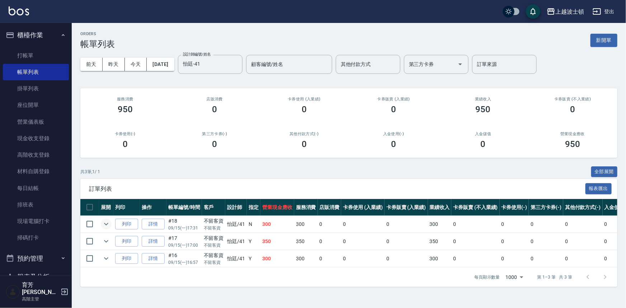
click at [107, 225] on icon "expand row" at bounding box center [106, 224] width 9 height 9
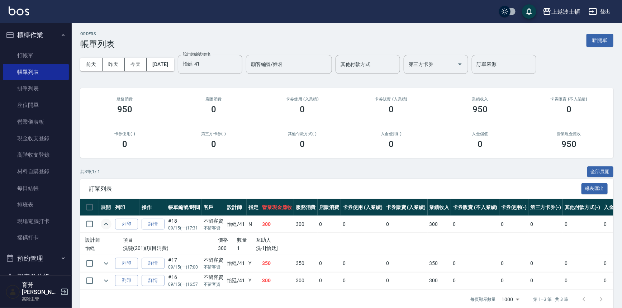
click at [106, 222] on icon "expand row" at bounding box center [106, 224] width 9 height 9
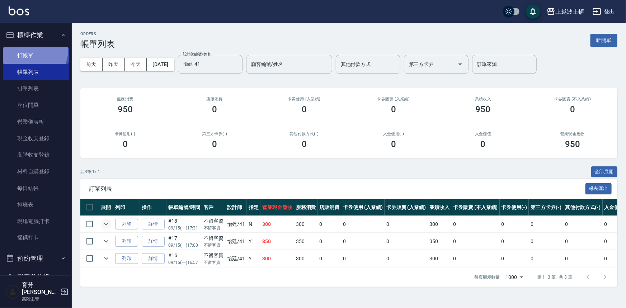
click at [26, 49] on link "打帳單" at bounding box center [36, 55] width 66 height 16
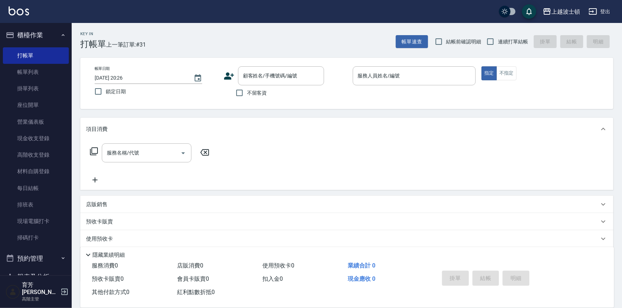
drag, startPoint x: 248, startPoint y: 91, endPoint x: 278, endPoint y: 89, distance: 30.2
click at [248, 91] on span "不留客資" at bounding box center [257, 93] width 20 height 8
click at [247, 91] on input "不留客資" at bounding box center [239, 92] width 15 height 15
checkbox input "true"
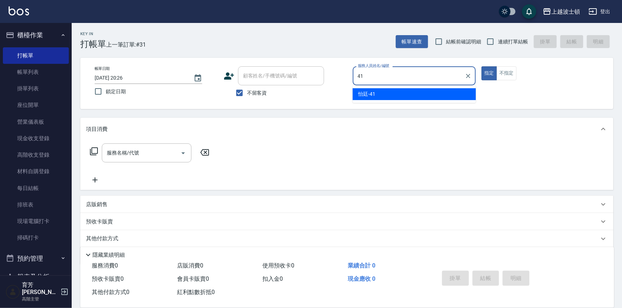
type input "怡廷-41"
type button "true"
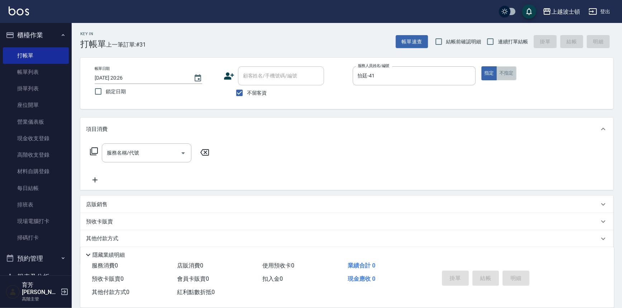
click at [508, 71] on button "不指定" at bounding box center [507, 73] width 20 height 14
click at [167, 152] on input "服務名稱/代號" at bounding box center [141, 153] width 72 height 13
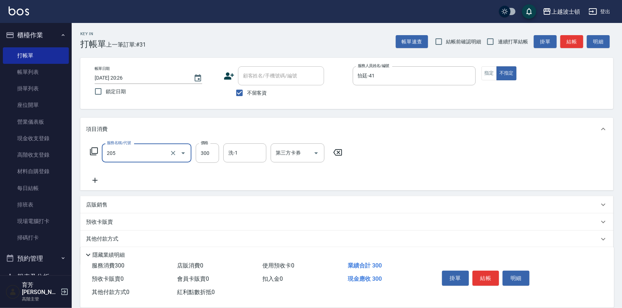
type input "洗髮(205)"
click at [97, 180] on icon at bounding box center [94, 180] width 5 height 5
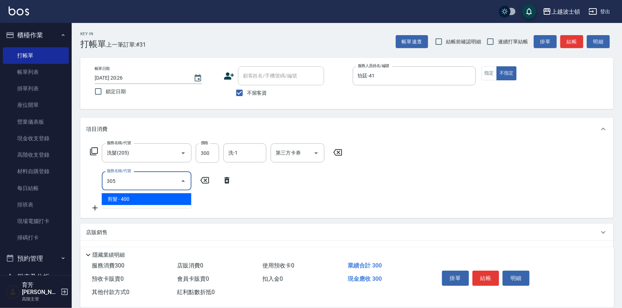
type input "剪髮(305)"
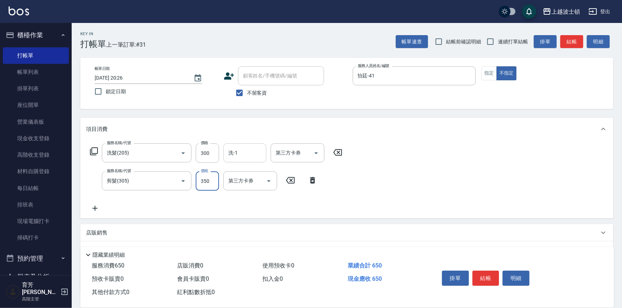
click at [239, 161] on div "洗-1" at bounding box center [244, 152] width 43 height 19
type input "350"
type input "怡廷-41"
click at [478, 276] on button "結帳" at bounding box center [485, 278] width 27 height 15
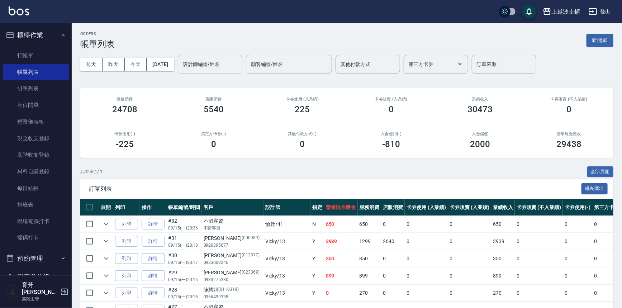
click at [218, 67] on input "設計師編號/姓名" at bounding box center [210, 64] width 58 height 13
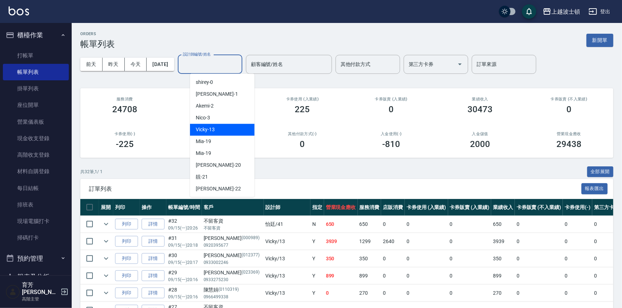
click at [232, 125] on div "Vicky -13" at bounding box center [222, 130] width 65 height 12
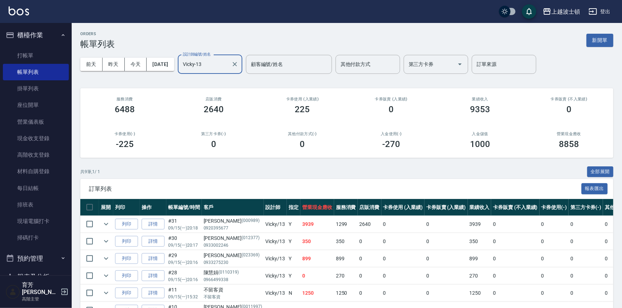
click at [227, 70] on input "Vicky-13" at bounding box center [204, 64] width 47 height 13
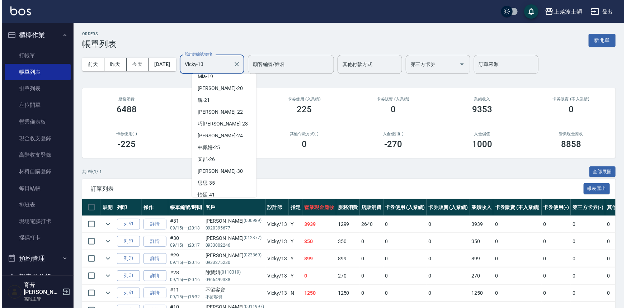
scroll to position [95, 0]
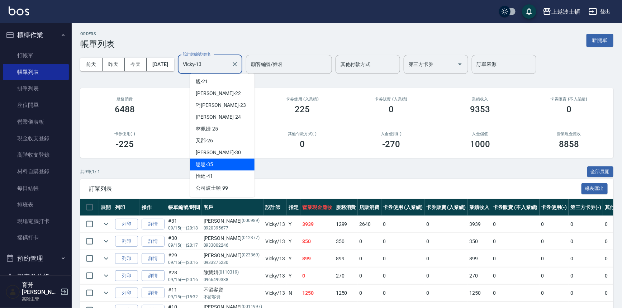
click at [211, 165] on span "思思 -35" at bounding box center [204, 165] width 17 height 8
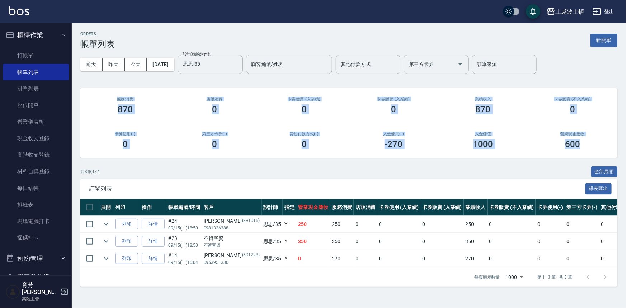
drag, startPoint x: 625, startPoint y: 67, endPoint x: 582, endPoint y: 166, distance: 108.0
click at [607, 158] on div "ORDERS 帳單列表 新開單 前天 昨天 今天 2025/09/15 設計師編號/姓名 思思-35 設計師編號/姓名 顧客編號/姓名 顧客編號/姓名 其他付…" at bounding box center [349, 159] width 554 height 272
drag, startPoint x: 261, startPoint y: 151, endPoint x: 258, endPoint y: 162, distance: 11.8
click at [260, 151] on div "其他付款方式(-) 0" at bounding box center [304, 140] width 90 height 35
click at [107, 226] on icon "expand row" at bounding box center [106, 224] width 9 height 9
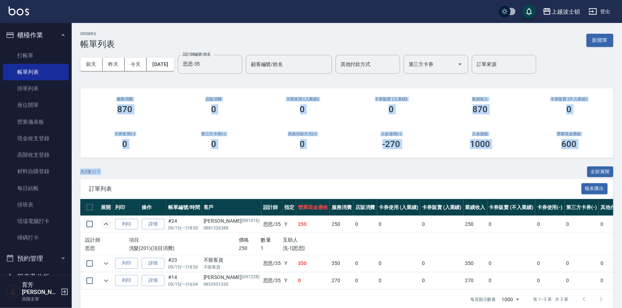
click at [107, 226] on icon "expand row" at bounding box center [106, 224] width 9 height 9
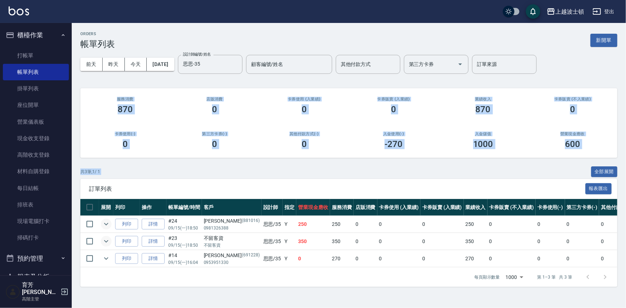
click at [104, 241] on icon "expand row" at bounding box center [106, 241] width 9 height 9
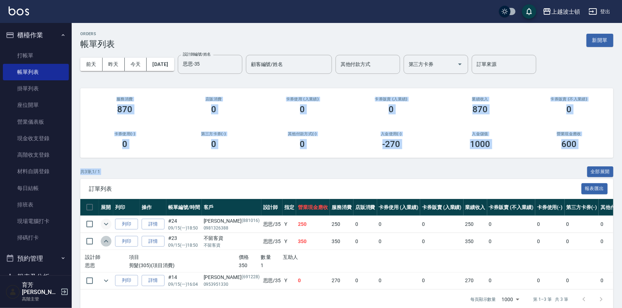
click at [104, 241] on icon "expand row" at bounding box center [106, 241] width 4 height 3
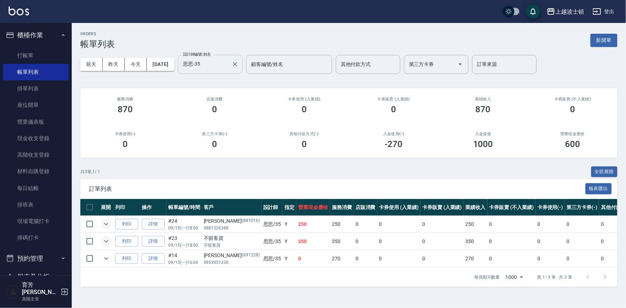
click at [228, 64] on input "思思-35" at bounding box center [204, 64] width 47 height 13
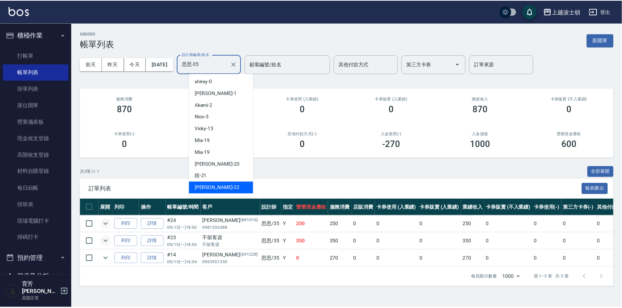
scroll to position [0, 0]
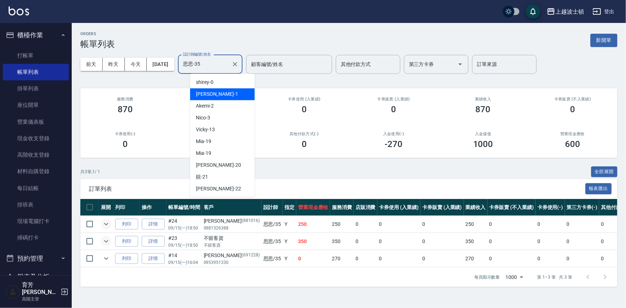
click at [228, 99] on div "麥可 -1" at bounding box center [222, 94] width 65 height 12
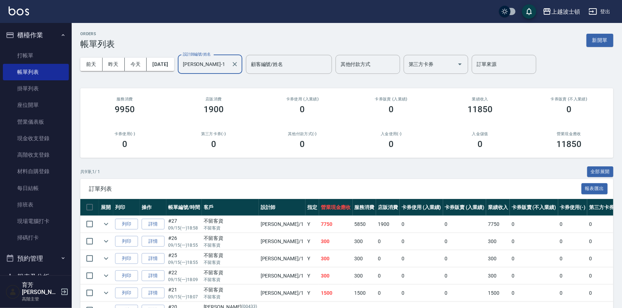
click at [225, 65] on input "麥可-1" at bounding box center [204, 64] width 47 height 13
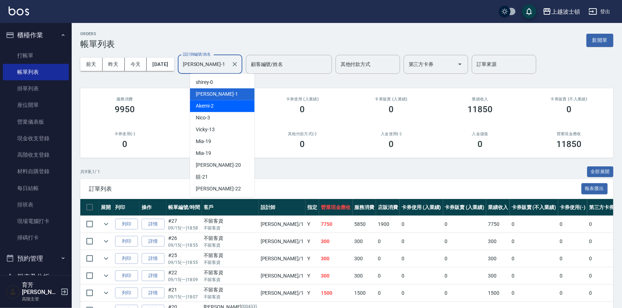
click at [227, 102] on div "Akemi -2" at bounding box center [222, 106] width 65 height 12
type input "Akemi-2"
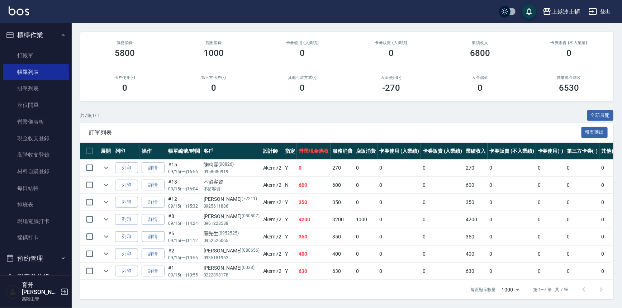
scroll to position [61, 0]
click at [108, 181] on icon "expand row" at bounding box center [106, 185] width 9 height 9
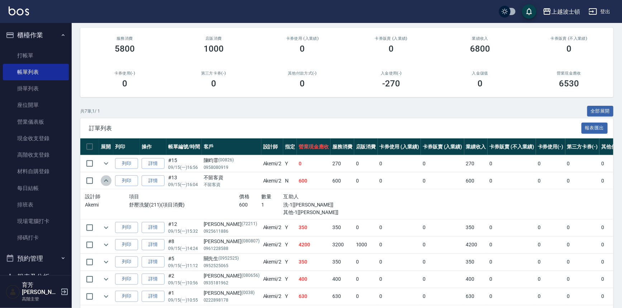
click at [108, 181] on icon "expand row" at bounding box center [106, 180] width 4 height 3
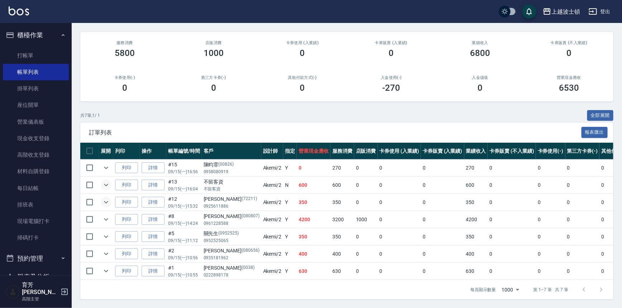
click at [105, 201] on icon "expand row" at bounding box center [106, 202] width 9 height 9
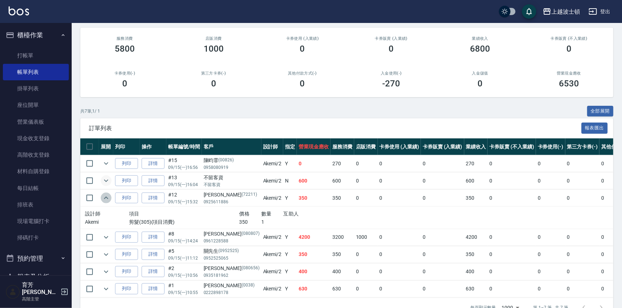
click at [105, 201] on icon "expand row" at bounding box center [106, 198] width 9 height 9
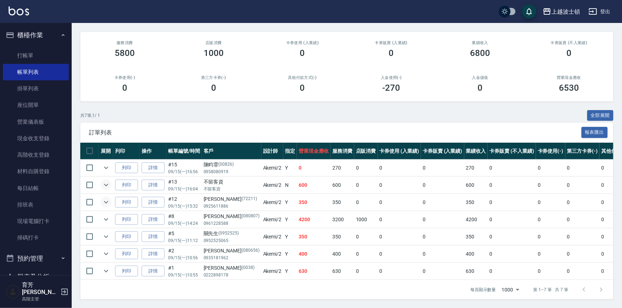
click at [111, 194] on td at bounding box center [106, 202] width 14 height 17
click at [109, 198] on icon "expand row" at bounding box center [106, 202] width 9 height 9
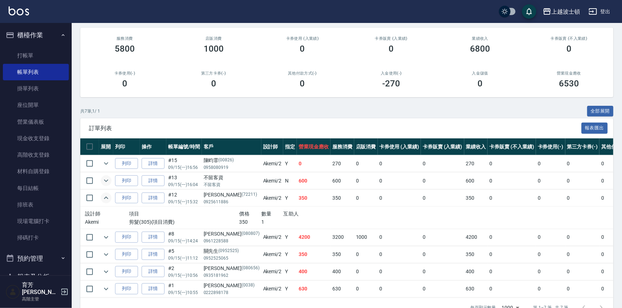
click at [108, 198] on icon "expand row" at bounding box center [106, 198] width 9 height 9
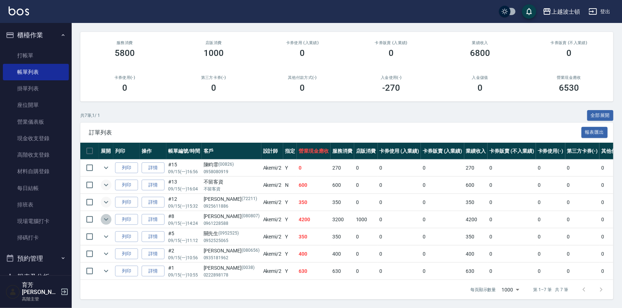
click at [106, 215] on icon "expand row" at bounding box center [106, 219] width 9 height 9
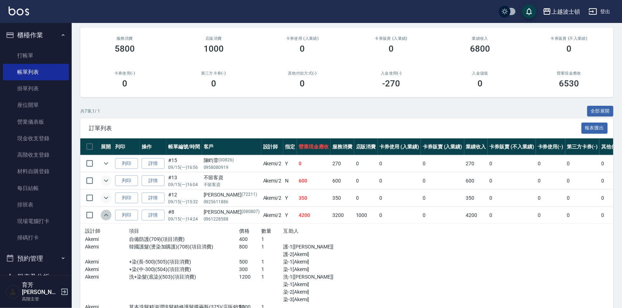
click at [106, 213] on icon "expand row" at bounding box center [106, 215] width 9 height 9
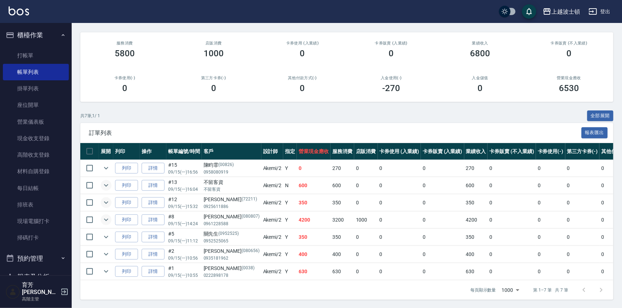
scroll to position [0, 0]
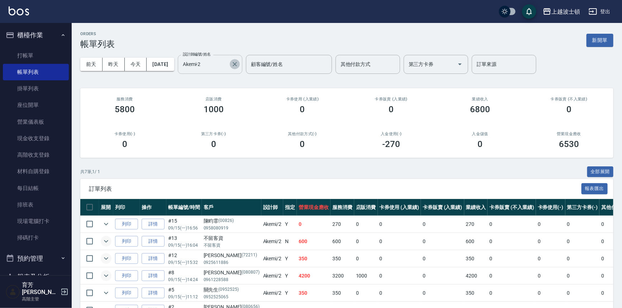
click at [238, 66] on icon "Clear" at bounding box center [234, 64] width 7 height 7
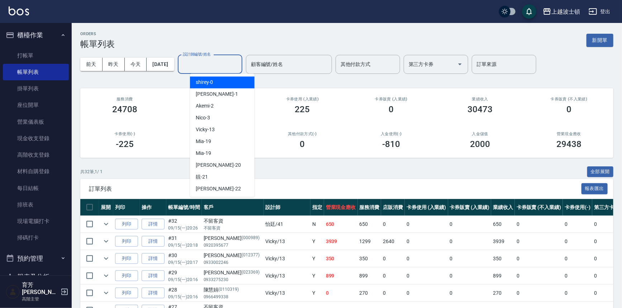
click at [225, 66] on input "設計師編號/姓名" at bounding box center [210, 64] width 58 height 13
click at [220, 91] on div "麥可 -1" at bounding box center [222, 94] width 65 height 12
type input "麥可-1"
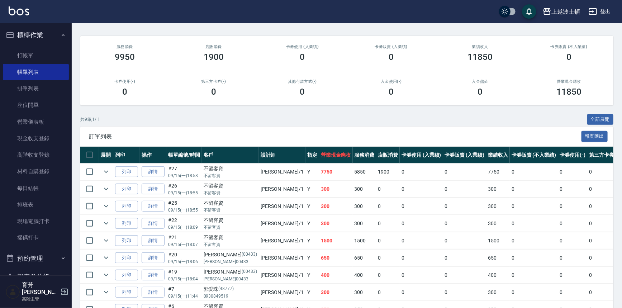
scroll to position [95, 0]
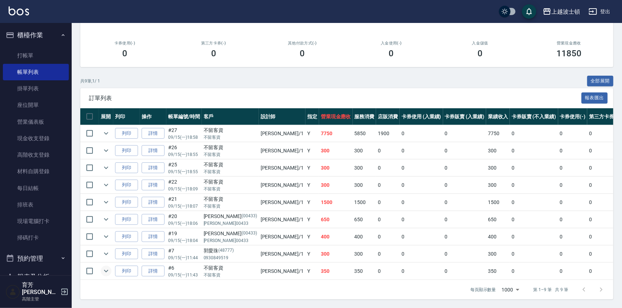
click at [102, 267] on icon "expand row" at bounding box center [106, 271] width 9 height 9
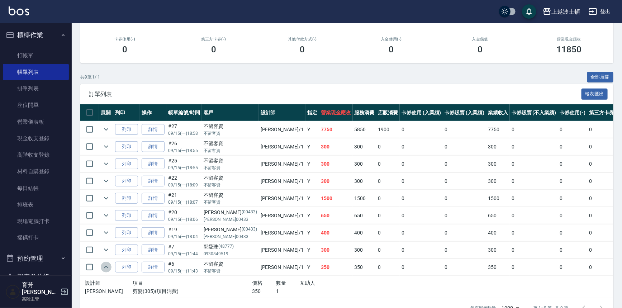
click at [103, 266] on icon "expand row" at bounding box center [106, 267] width 9 height 9
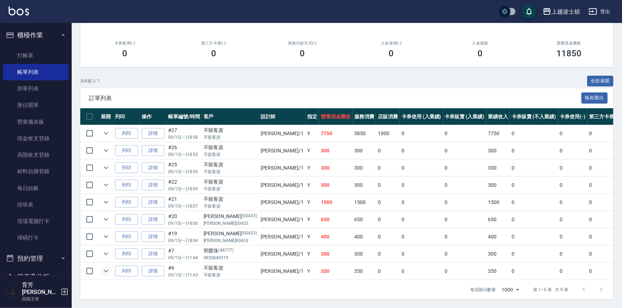
click at [104, 256] on td at bounding box center [106, 254] width 14 height 17
click at [103, 250] on icon "expand row" at bounding box center [106, 254] width 9 height 9
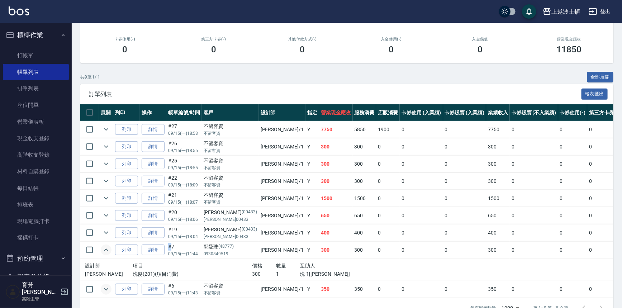
click at [106, 250] on icon "expand row" at bounding box center [106, 250] width 9 height 9
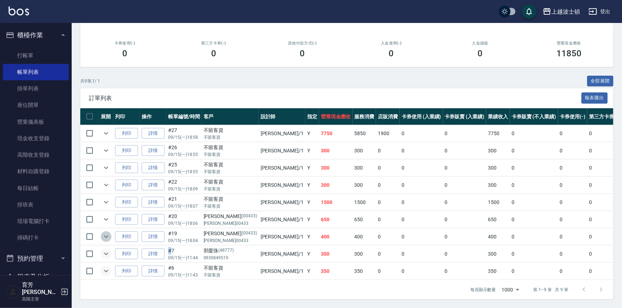
click at [105, 233] on icon "expand row" at bounding box center [106, 236] width 9 height 9
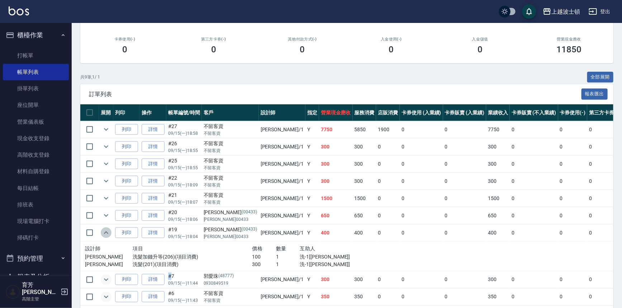
click at [105, 233] on icon "expand row" at bounding box center [106, 232] width 9 height 9
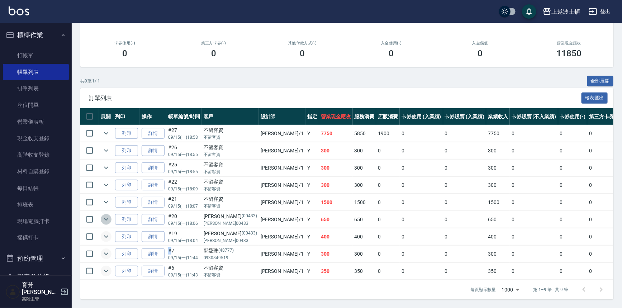
click at [108, 216] on icon "expand row" at bounding box center [106, 219] width 9 height 9
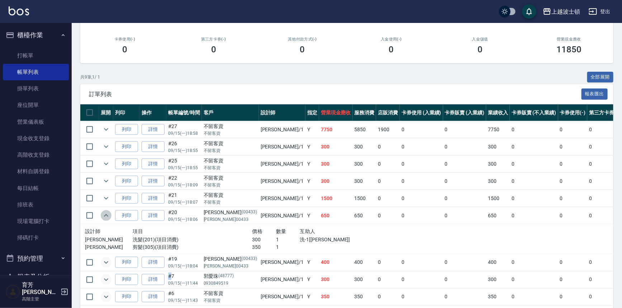
click at [108, 216] on icon "expand row" at bounding box center [106, 215] width 9 height 9
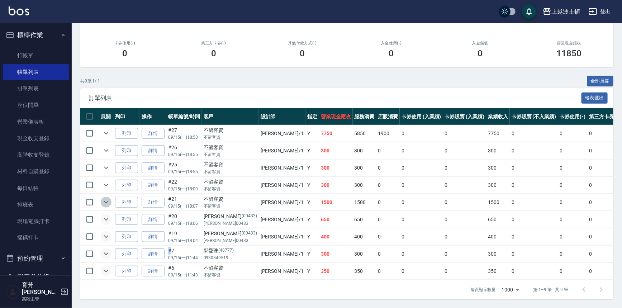
click at [104, 198] on icon "expand row" at bounding box center [106, 202] width 9 height 9
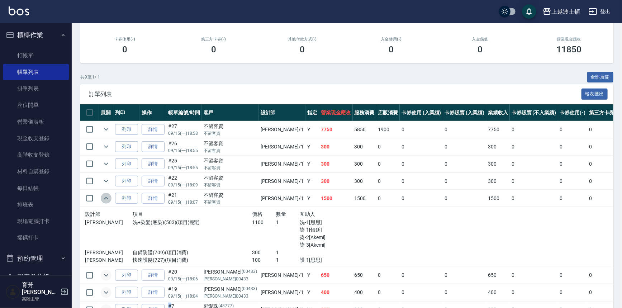
click at [104, 196] on icon "expand row" at bounding box center [106, 198] width 9 height 9
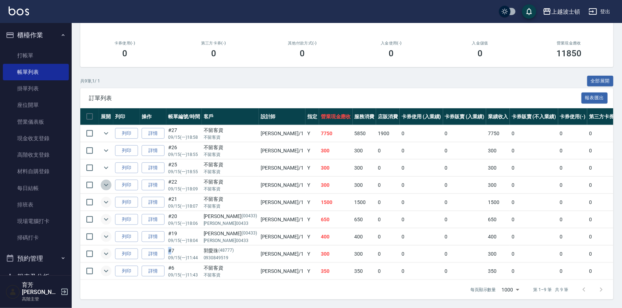
click at [107, 182] on icon "expand row" at bounding box center [106, 185] width 9 height 9
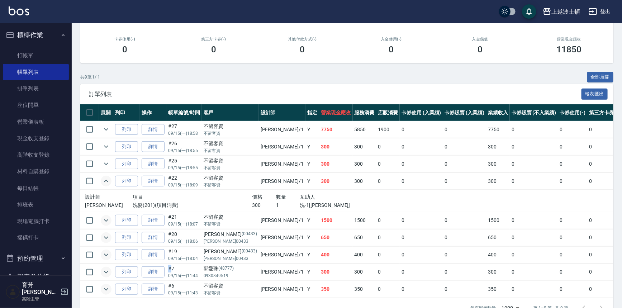
click at [108, 181] on icon "expand row" at bounding box center [106, 181] width 9 height 9
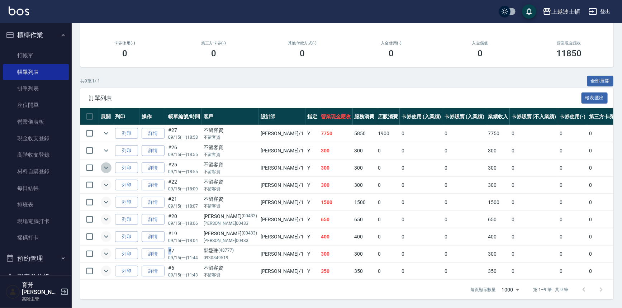
click at [106, 166] on icon "expand row" at bounding box center [106, 167] width 9 height 9
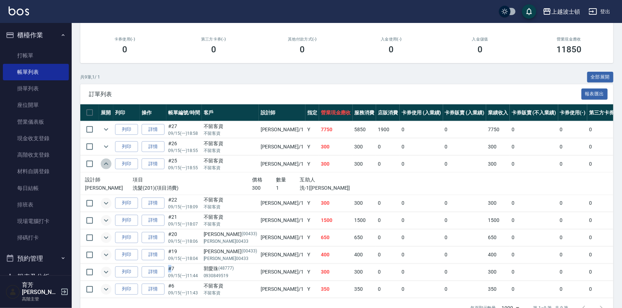
click at [106, 166] on icon "expand row" at bounding box center [106, 164] width 9 height 9
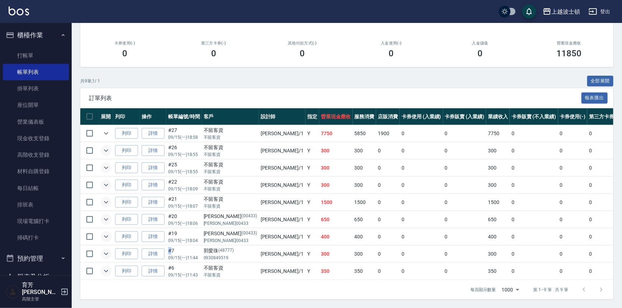
click at [106, 148] on icon "expand row" at bounding box center [106, 150] width 9 height 9
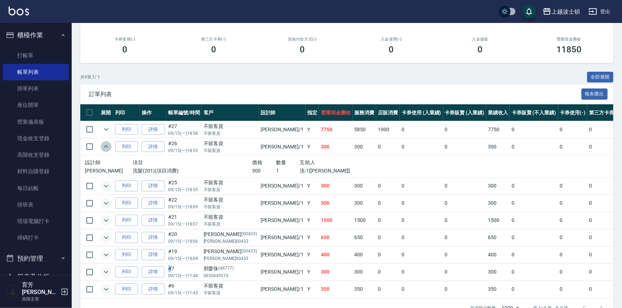
click at [106, 148] on icon "expand row" at bounding box center [106, 146] width 9 height 9
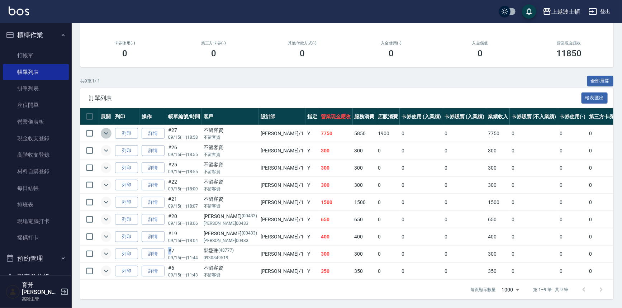
click at [106, 129] on icon "expand row" at bounding box center [106, 133] width 9 height 9
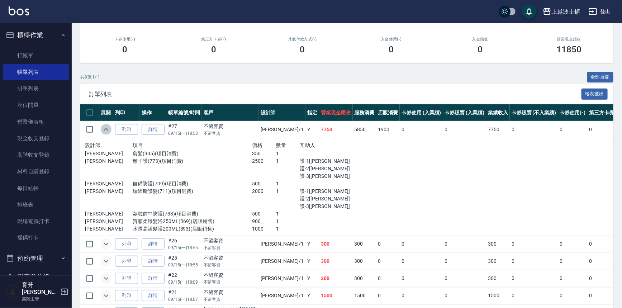
click at [105, 130] on icon "expand row" at bounding box center [106, 129] width 9 height 9
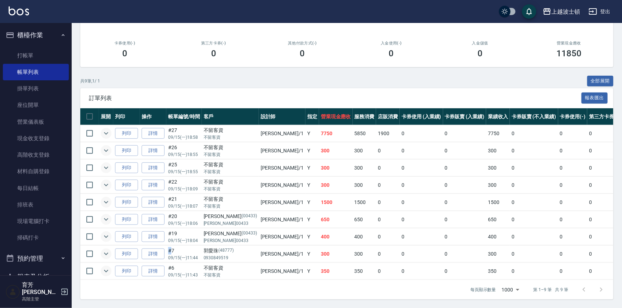
scroll to position [0, 0]
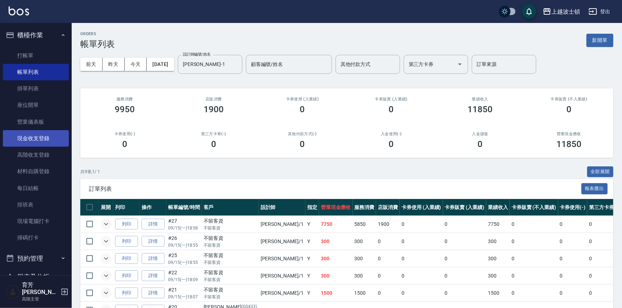
click at [30, 136] on link "現金收支登錄" at bounding box center [36, 138] width 66 height 16
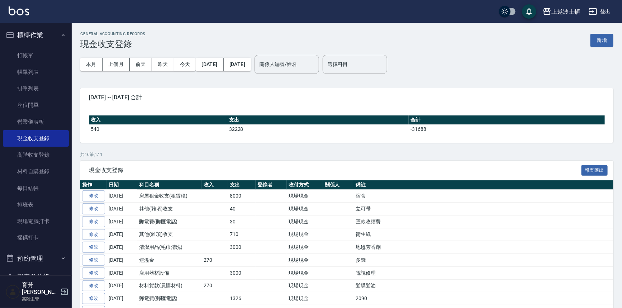
click at [42, 38] on button "櫃檯作業" at bounding box center [36, 35] width 66 height 19
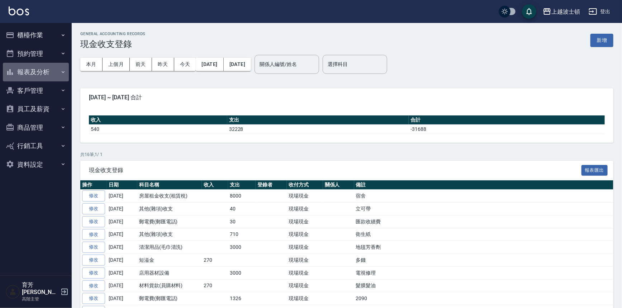
click at [36, 71] on button "報表及分析" at bounding box center [36, 72] width 66 height 19
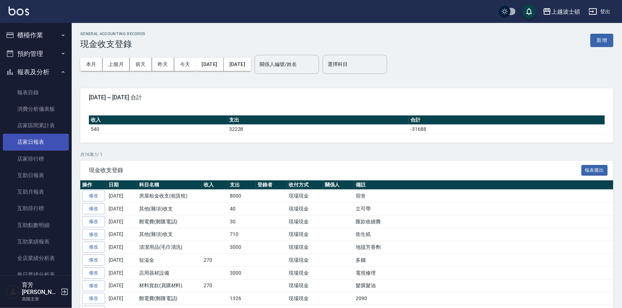
click at [32, 141] on link "店家日報表" at bounding box center [36, 142] width 66 height 16
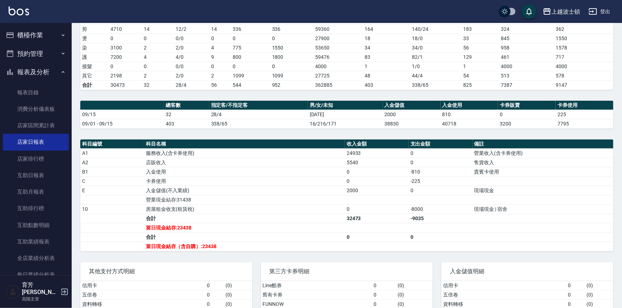
scroll to position [155, 0]
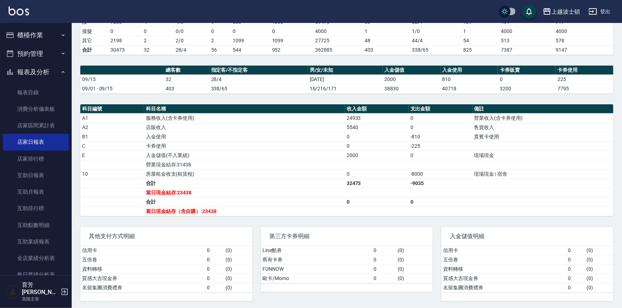
click at [30, 75] on button "報表及分析" at bounding box center [36, 72] width 66 height 19
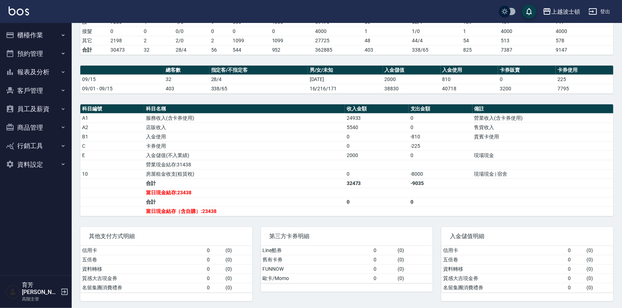
click at [23, 36] on button "櫃檯作業" at bounding box center [36, 35] width 66 height 19
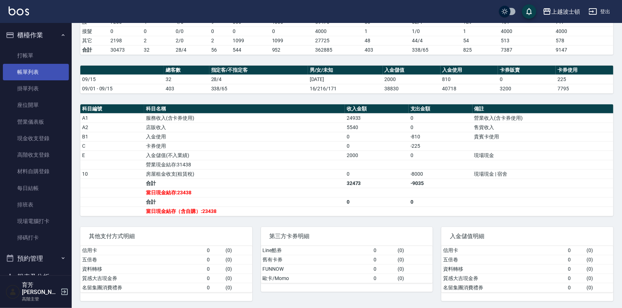
click at [30, 74] on link "帳單列表" at bounding box center [36, 72] width 66 height 16
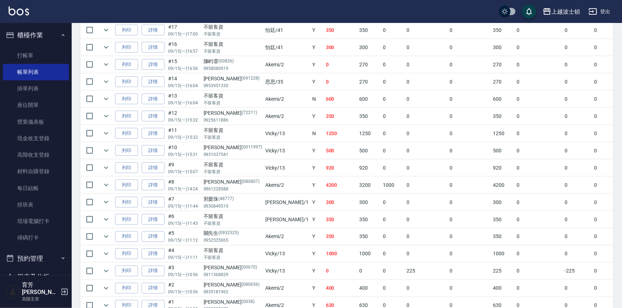
scroll to position [488, 0]
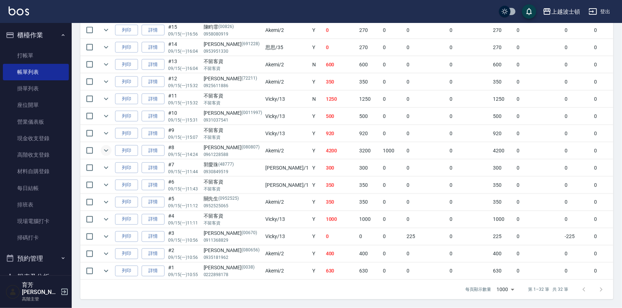
click at [104, 148] on icon "expand row" at bounding box center [106, 150] width 9 height 9
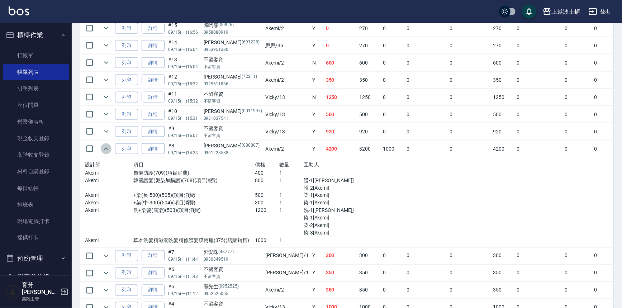
click at [104, 148] on icon "expand row" at bounding box center [106, 148] width 9 height 9
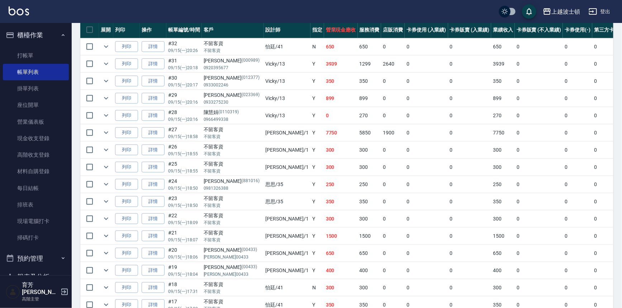
scroll to position [0, 0]
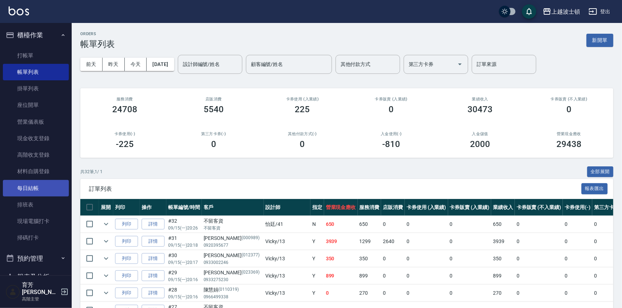
click at [30, 187] on link "每日結帳" at bounding box center [36, 188] width 66 height 16
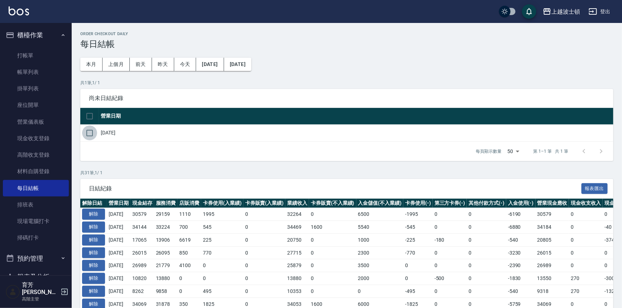
click at [91, 133] on input "checkbox" at bounding box center [89, 132] width 15 height 15
checkbox input "true"
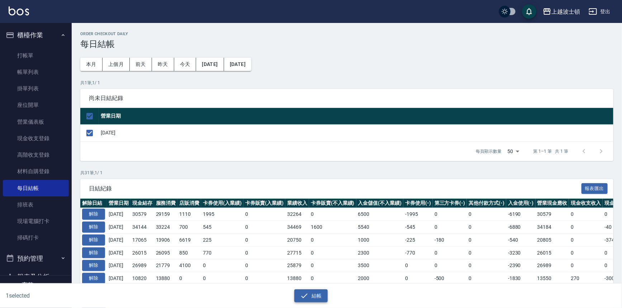
click at [317, 298] on button "結帳" at bounding box center [310, 295] width 33 height 13
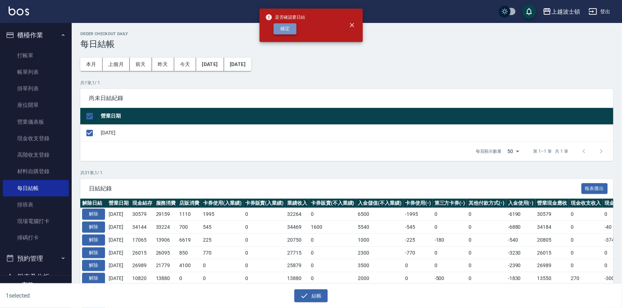
click at [289, 25] on button "確定" at bounding box center [285, 28] width 23 height 11
checkbox input "false"
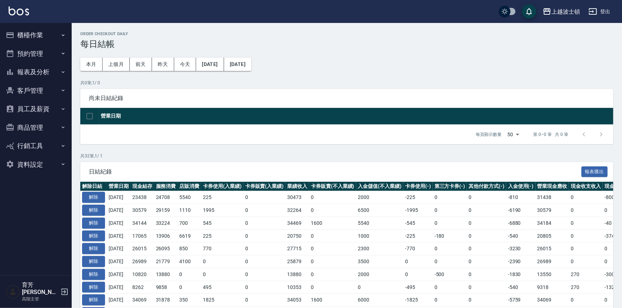
click at [29, 74] on button "報表及分析" at bounding box center [36, 72] width 66 height 19
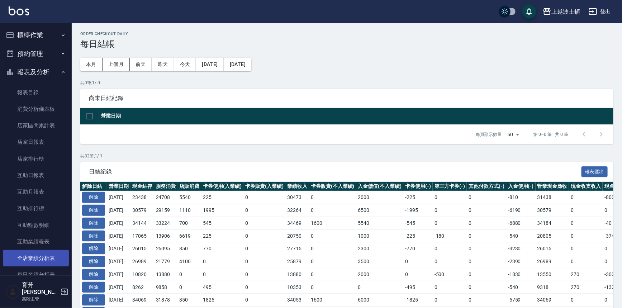
click at [36, 255] on link "全店業績分析表" at bounding box center [36, 258] width 66 height 16
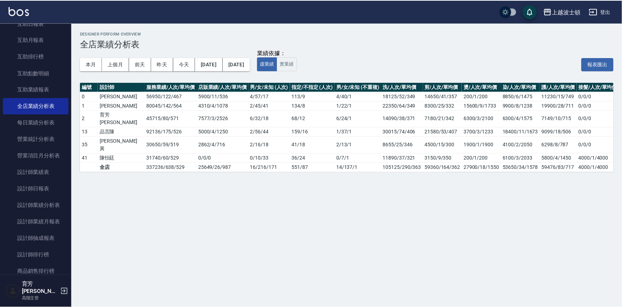
scroll to position [154, 0]
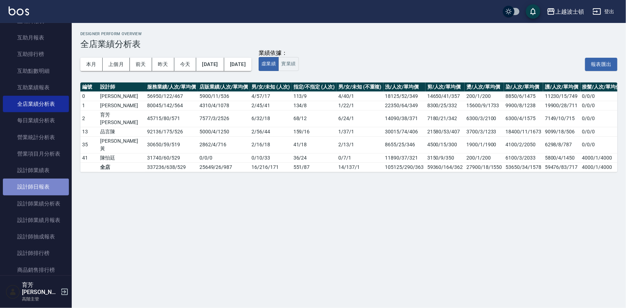
click at [48, 187] on link "設計師日報表" at bounding box center [36, 187] width 66 height 16
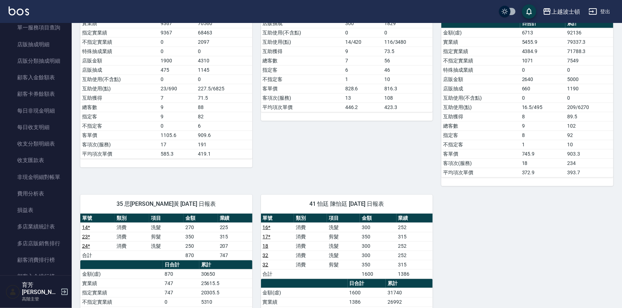
scroll to position [518, 0]
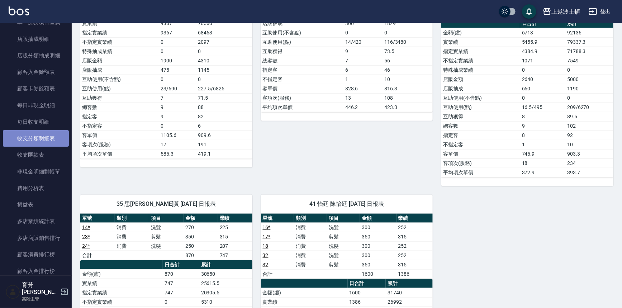
click at [48, 138] on link "收支分類明細表" at bounding box center [36, 138] width 66 height 16
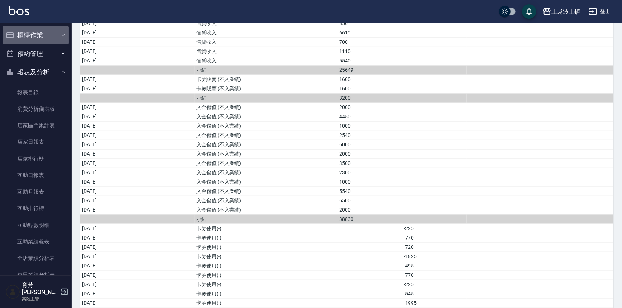
click at [53, 32] on button "櫃檯作業" at bounding box center [36, 35] width 66 height 19
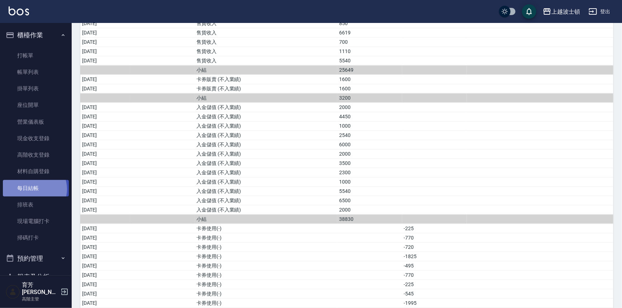
click at [33, 189] on link "每日結帳" at bounding box center [36, 188] width 66 height 16
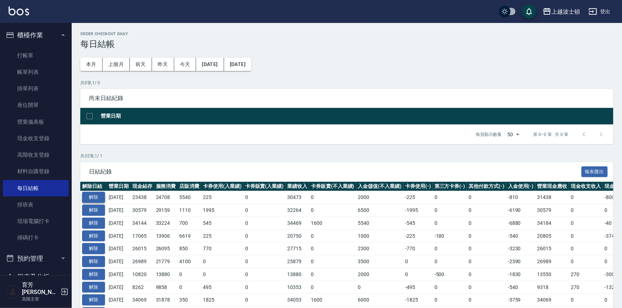
click at [91, 196] on button "解除" at bounding box center [93, 197] width 23 height 11
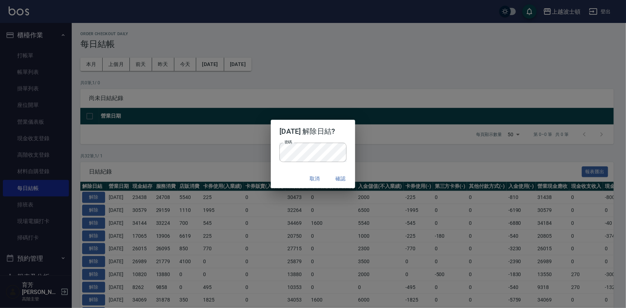
click at [351, 147] on div "密碼 密碼" at bounding box center [313, 156] width 84 height 27
click at [346, 179] on button "確認" at bounding box center [340, 178] width 23 height 13
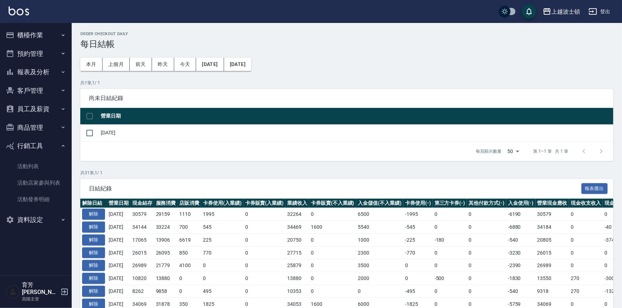
click at [37, 35] on button "櫃檯作業" at bounding box center [36, 35] width 66 height 19
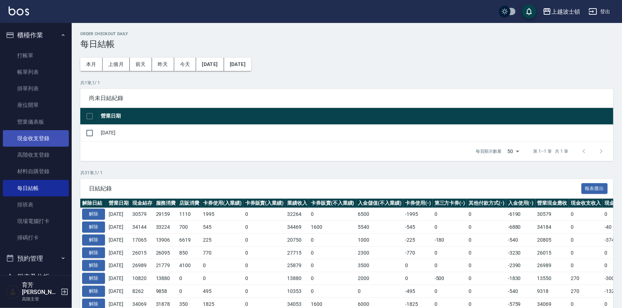
click at [36, 135] on link "現金收支登錄" at bounding box center [36, 138] width 66 height 16
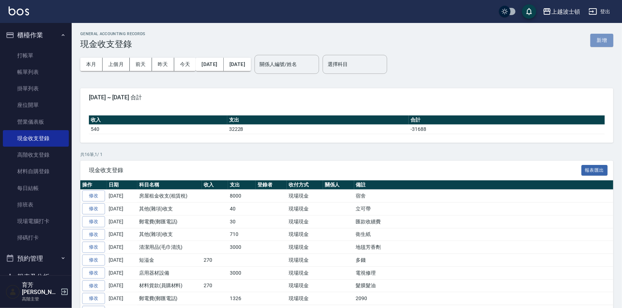
click at [599, 35] on button "新增" at bounding box center [601, 40] width 23 height 13
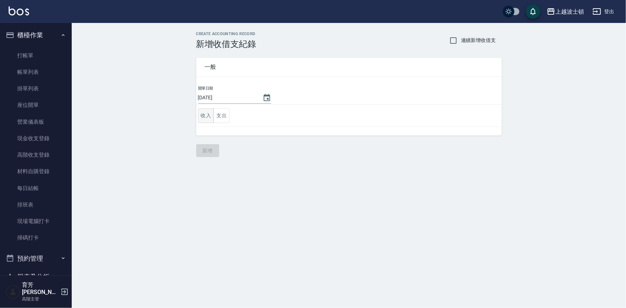
click at [204, 117] on button "收入" at bounding box center [206, 115] width 16 height 15
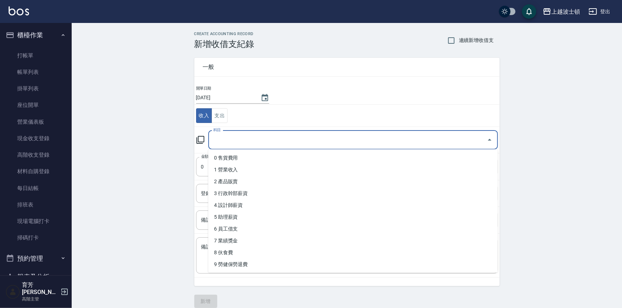
drag, startPoint x: 226, startPoint y: 136, endPoint x: 313, endPoint y: 142, distance: 87.0
click at [226, 136] on input "科目" at bounding box center [348, 140] width 272 height 13
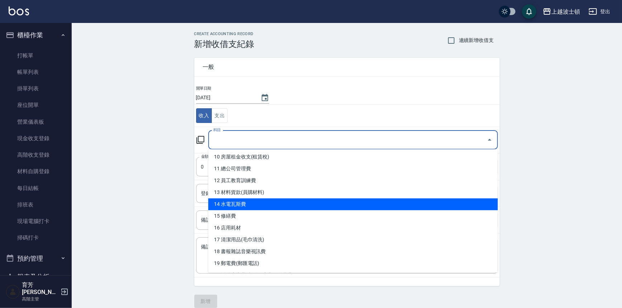
scroll to position [123, 0]
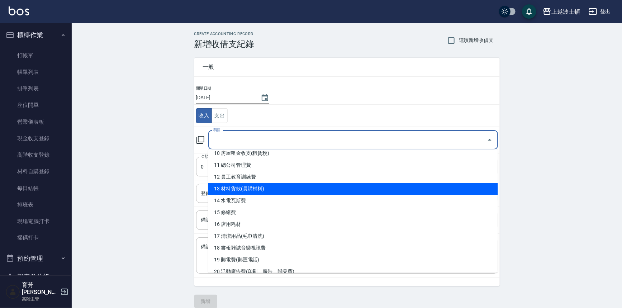
click at [239, 190] on li "13 材料貨款(員購材料)" at bounding box center [353, 189] width 290 height 12
type input "13 材料貨款(員購材料)"
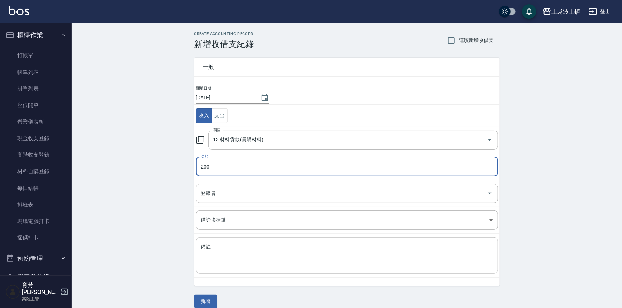
type input "200"
click at [246, 249] on textarea "備註" at bounding box center [347, 255] width 292 height 24
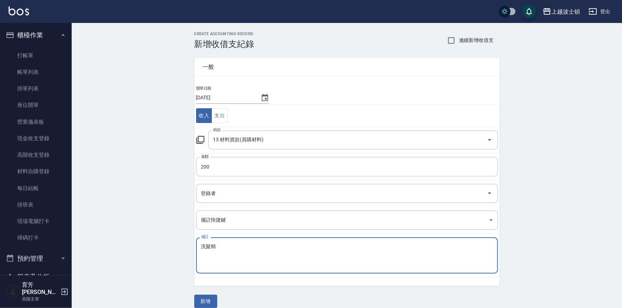
click at [200, 246] on div "洗髮精 x 備註" at bounding box center [347, 255] width 302 height 36
drag, startPoint x: 237, startPoint y: 245, endPoint x: 213, endPoint y: 247, distance: 23.4
click at [213, 247] on textarea "洗髮精雅茹領" at bounding box center [347, 255] width 292 height 24
type textarea "洗"
click at [219, 260] on textarea "雅如領洗髮精" at bounding box center [347, 255] width 292 height 24
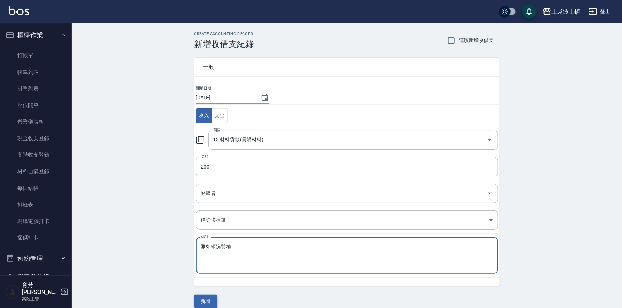
type textarea "雅如領洗髮精"
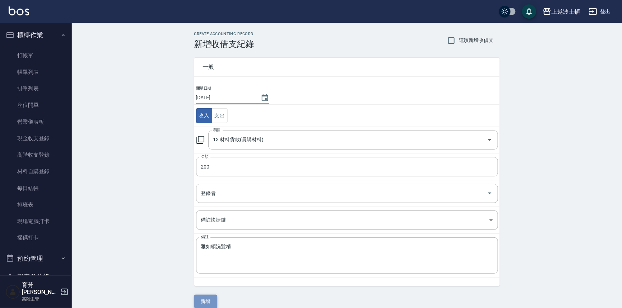
click at [210, 299] on button "新增" at bounding box center [205, 301] width 23 height 13
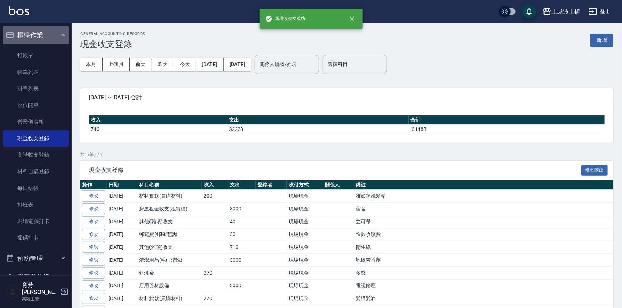
click at [40, 35] on button "櫃檯作業" at bounding box center [36, 35] width 66 height 19
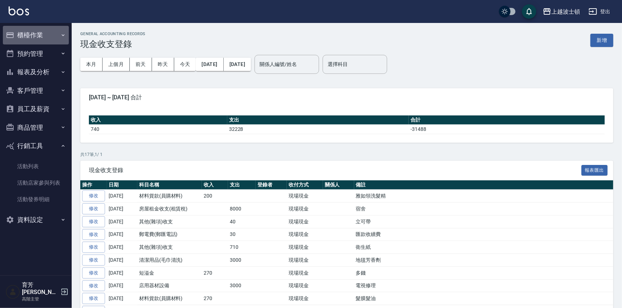
drag, startPoint x: 35, startPoint y: 37, endPoint x: 44, endPoint y: 104, distance: 67.3
click at [35, 37] on button "櫃檯作業" at bounding box center [36, 35] width 66 height 19
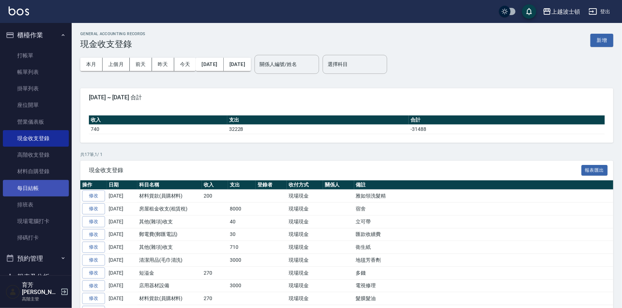
click at [32, 192] on link "每日結帳" at bounding box center [36, 188] width 66 height 16
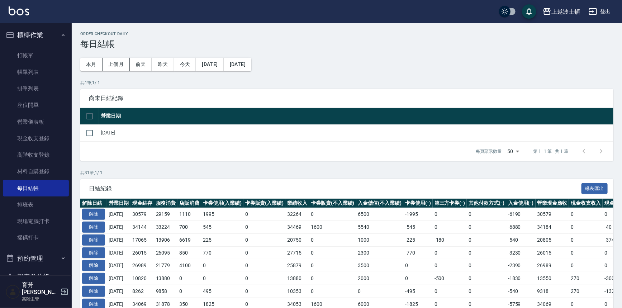
click at [89, 142] on div "每頁顯示數量 50 50 第 1–1 筆 共 1 筆" at bounding box center [346, 151] width 533 height 19
click at [89, 134] on input "checkbox" at bounding box center [89, 132] width 15 height 15
checkbox input "true"
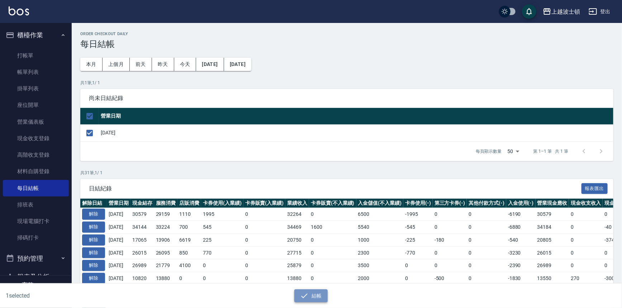
click at [316, 295] on button "結帳" at bounding box center [310, 295] width 33 height 13
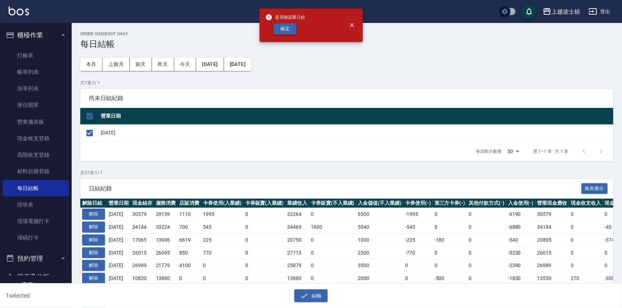
click at [282, 28] on button "確定" at bounding box center [285, 28] width 23 height 11
checkbox input "false"
